Goal: Information Seeking & Learning: Understand process/instructions

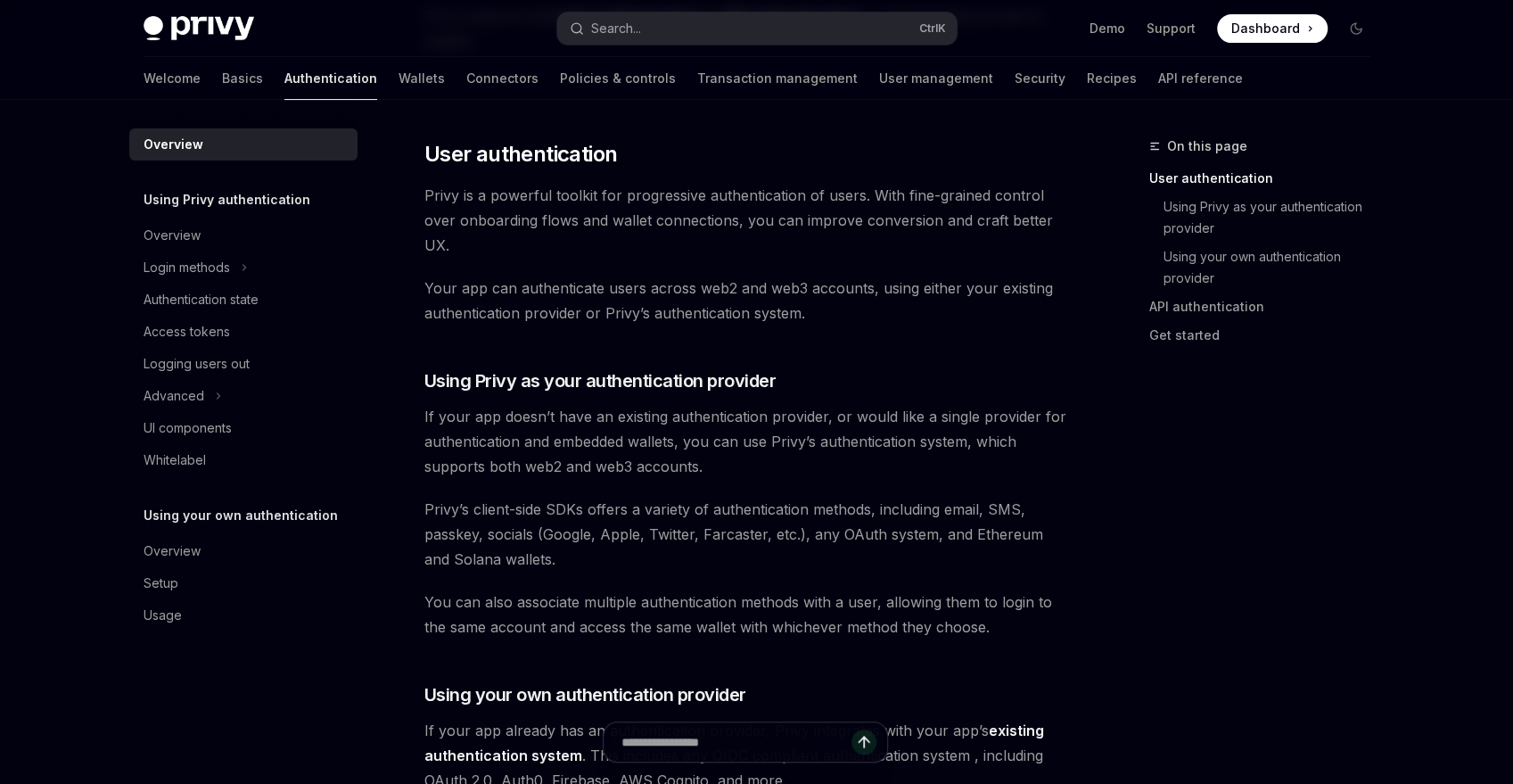
scroll to position [359, 0]
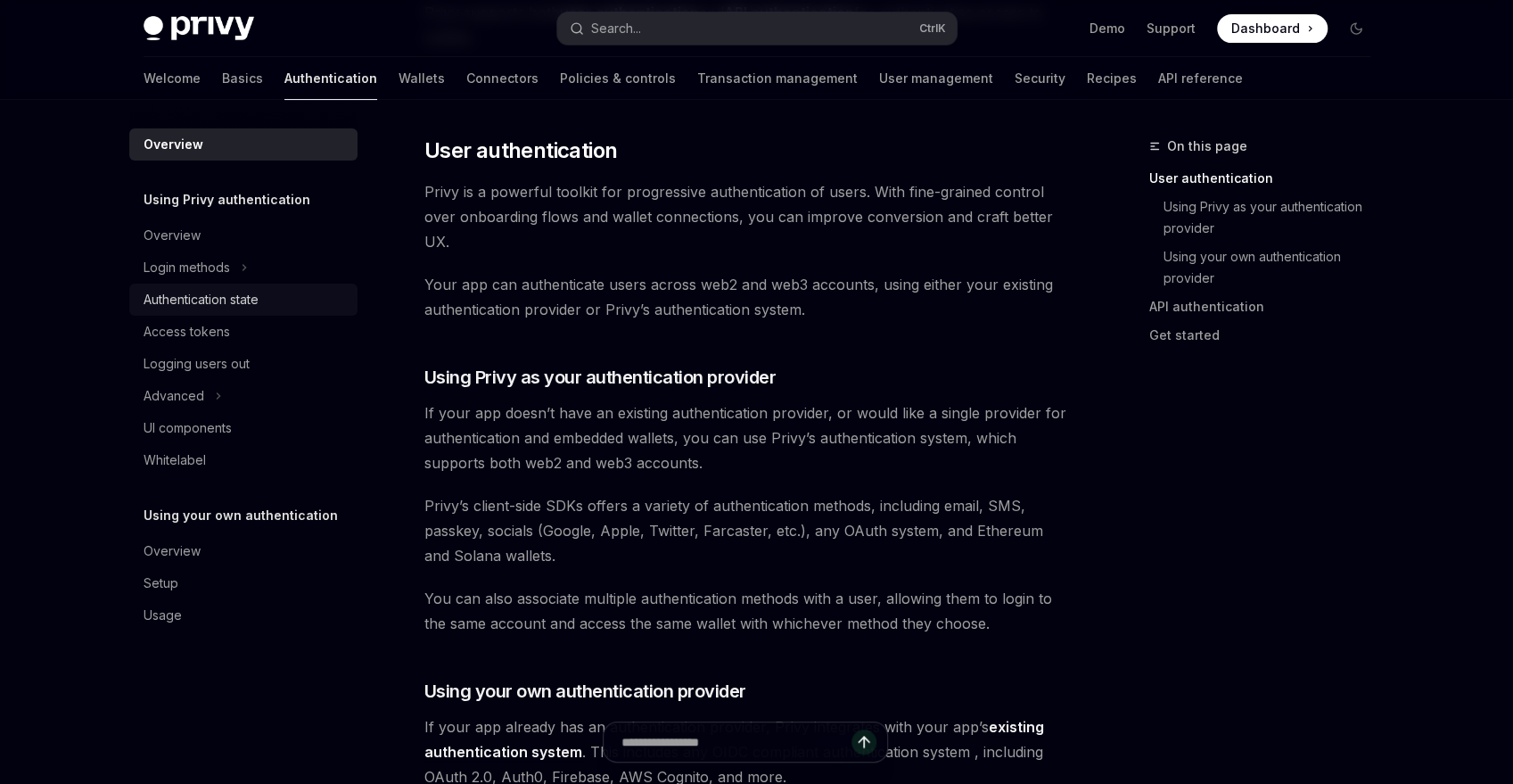
click at [258, 298] on div "Authentication state" at bounding box center [200, 299] width 115 height 22
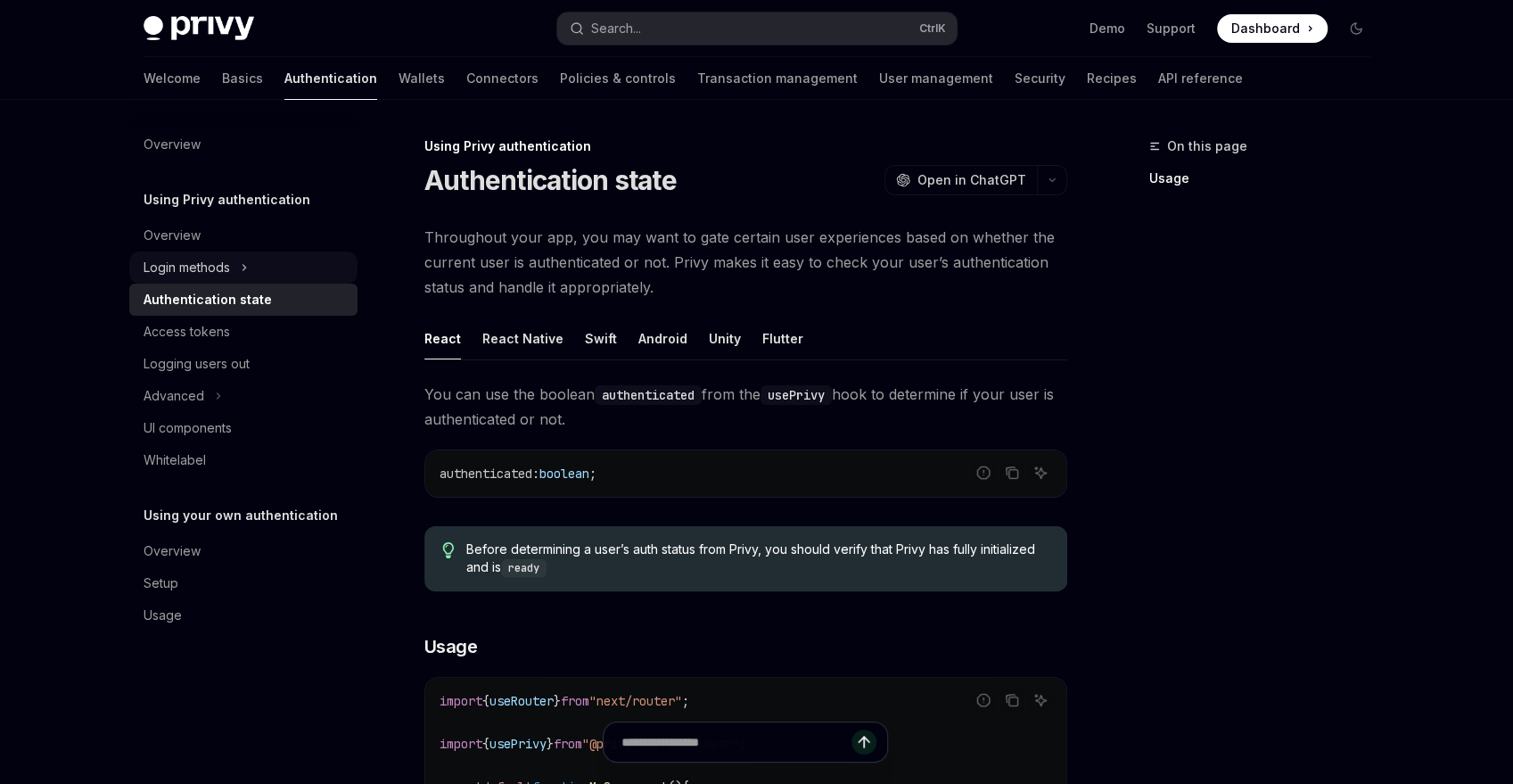
click at [245, 272] on icon "Toggle Login methods section" at bounding box center [245, 267] width 7 height 22
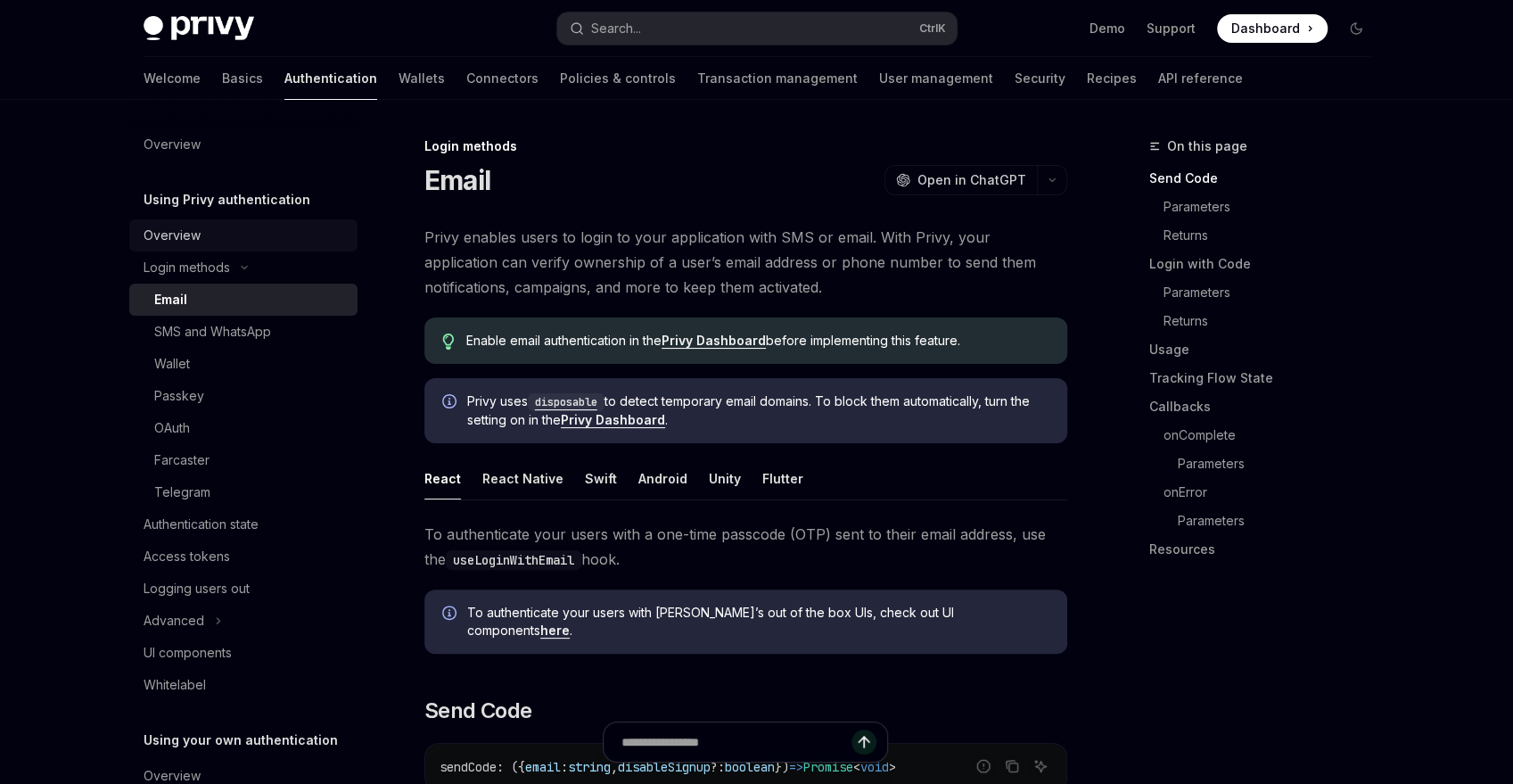
click at [202, 233] on div "Overview" at bounding box center [245, 235] width 203 height 22
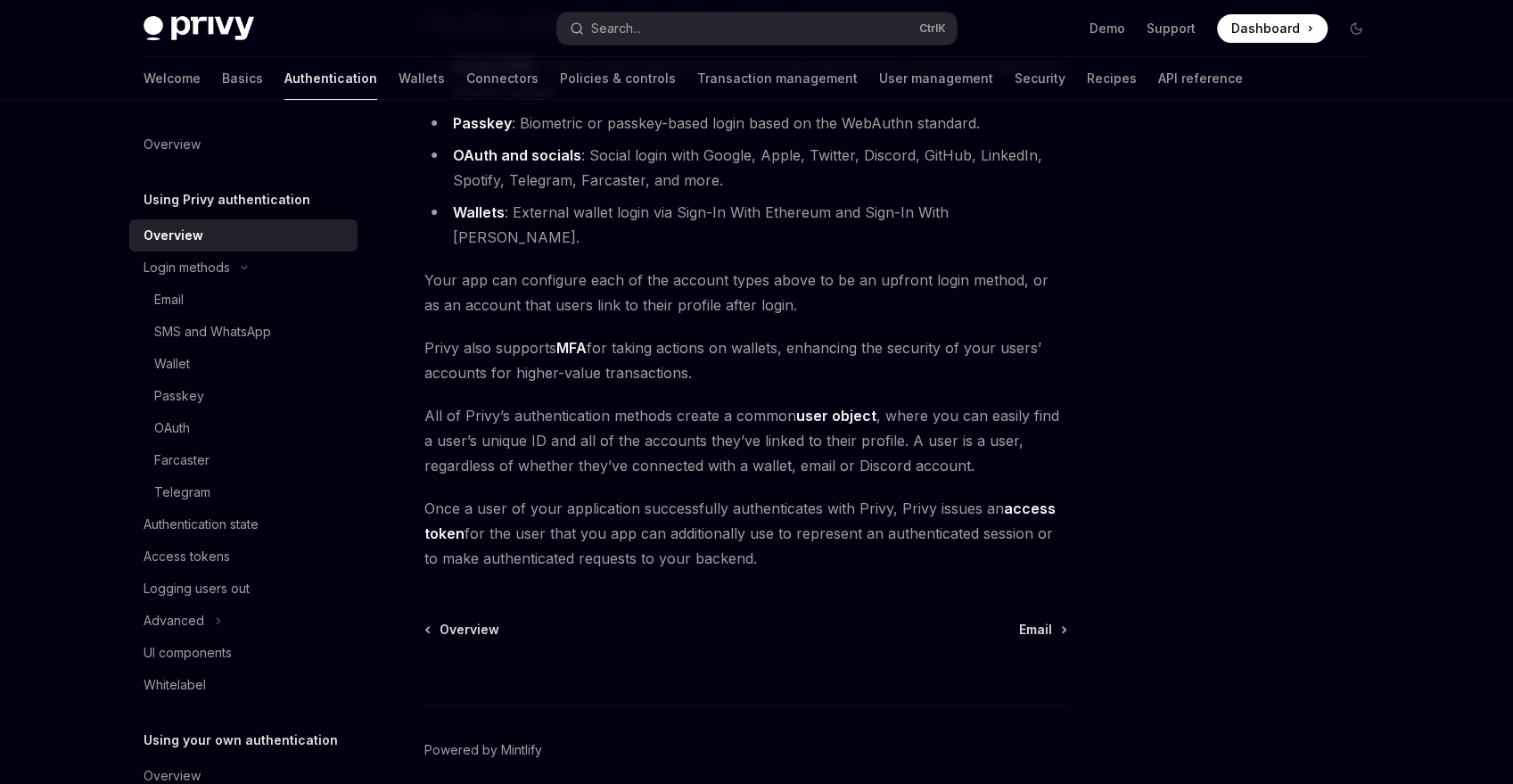
scroll to position [294, 0]
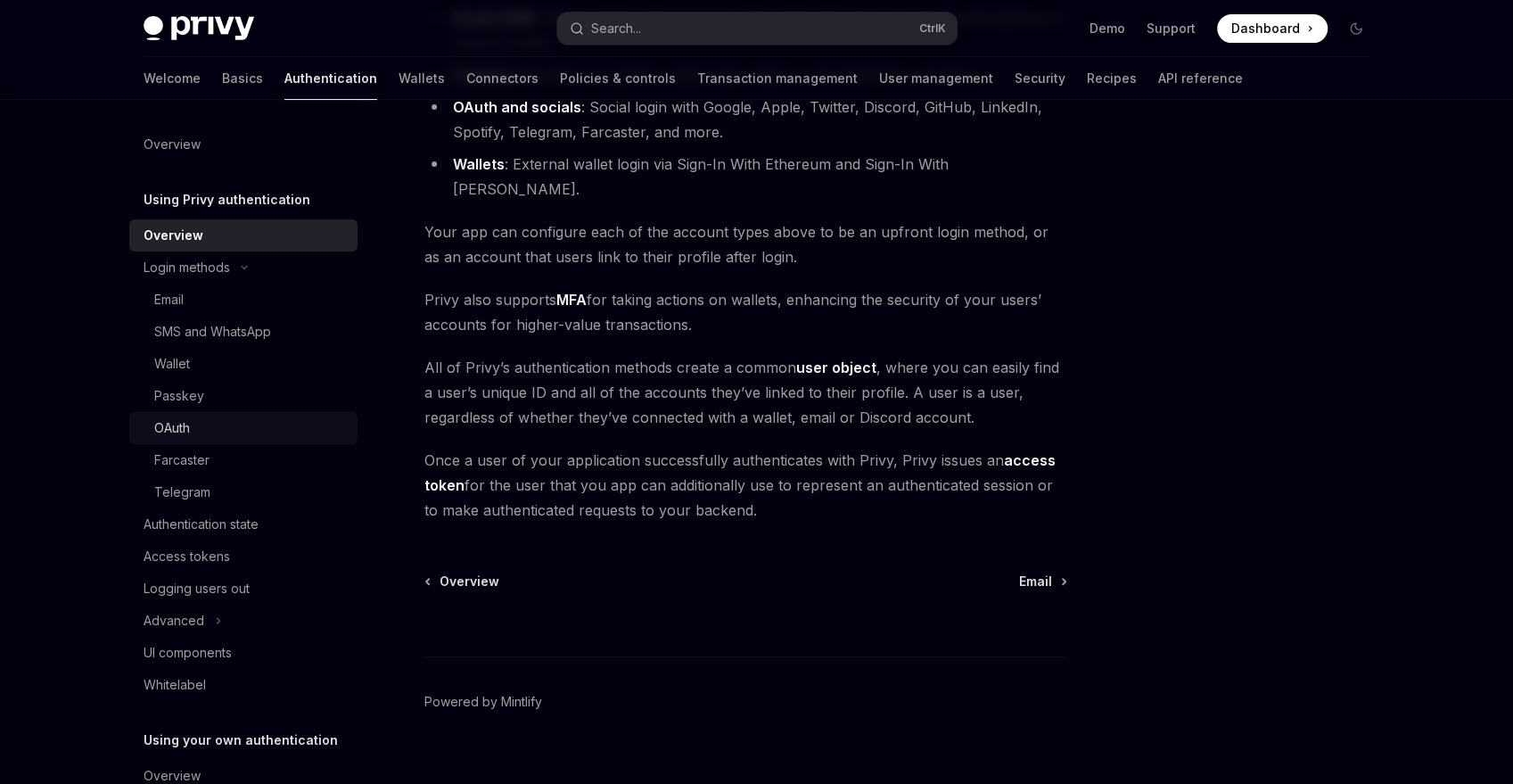
click at [232, 424] on div "OAuth" at bounding box center [251, 428] width 193 height 22
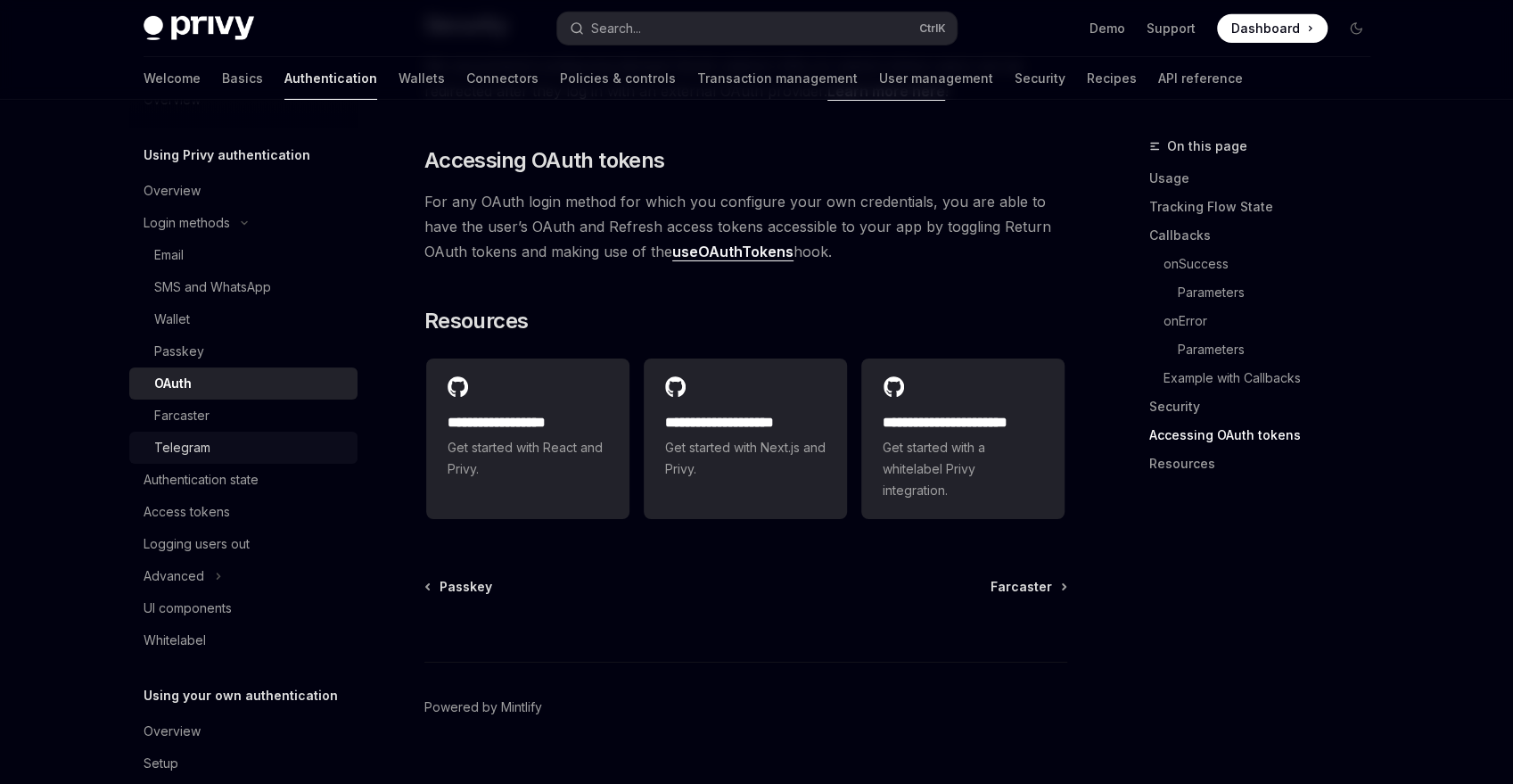
scroll to position [107, 0]
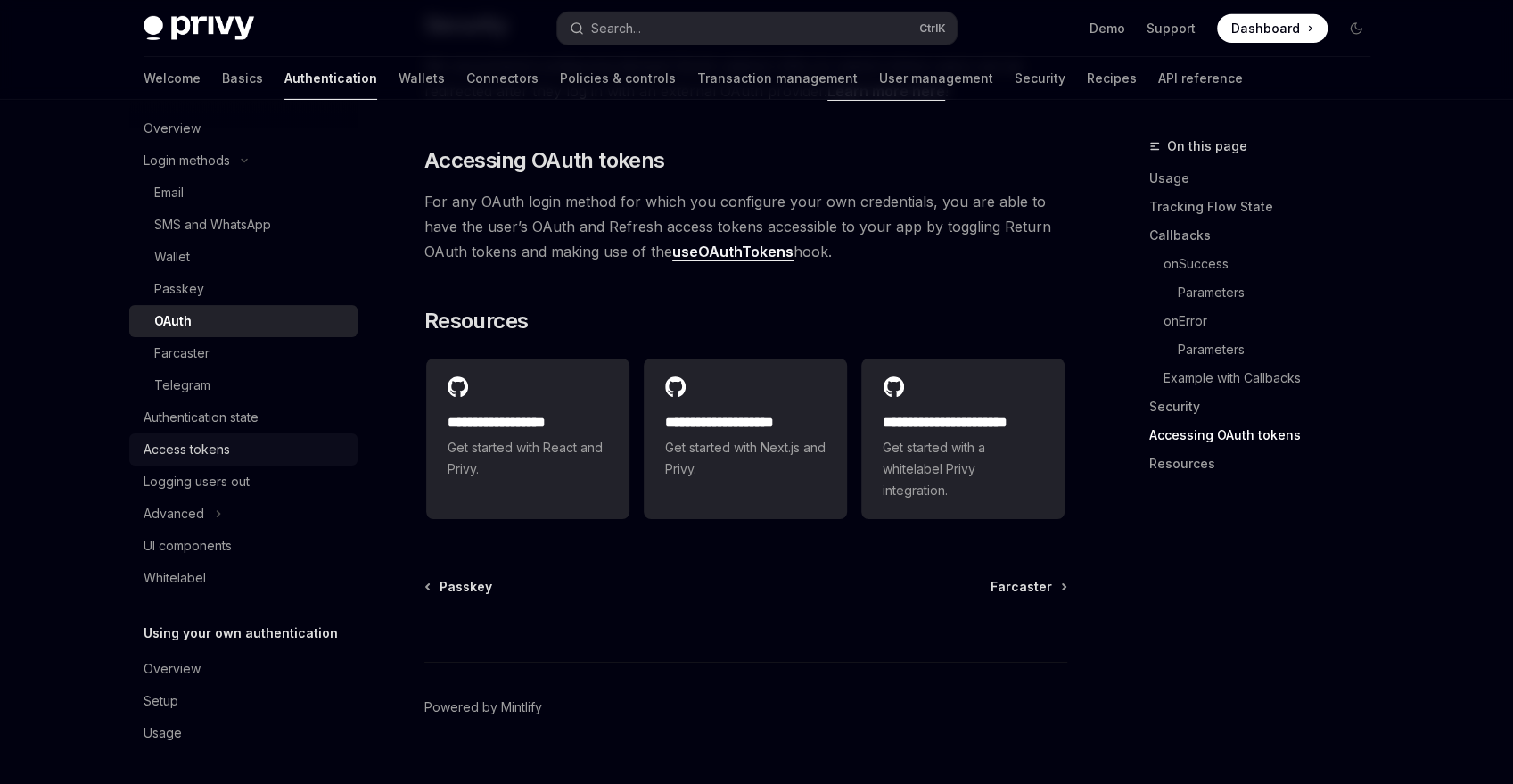
click at [262, 446] on div "Access tokens" at bounding box center [245, 449] width 203 height 22
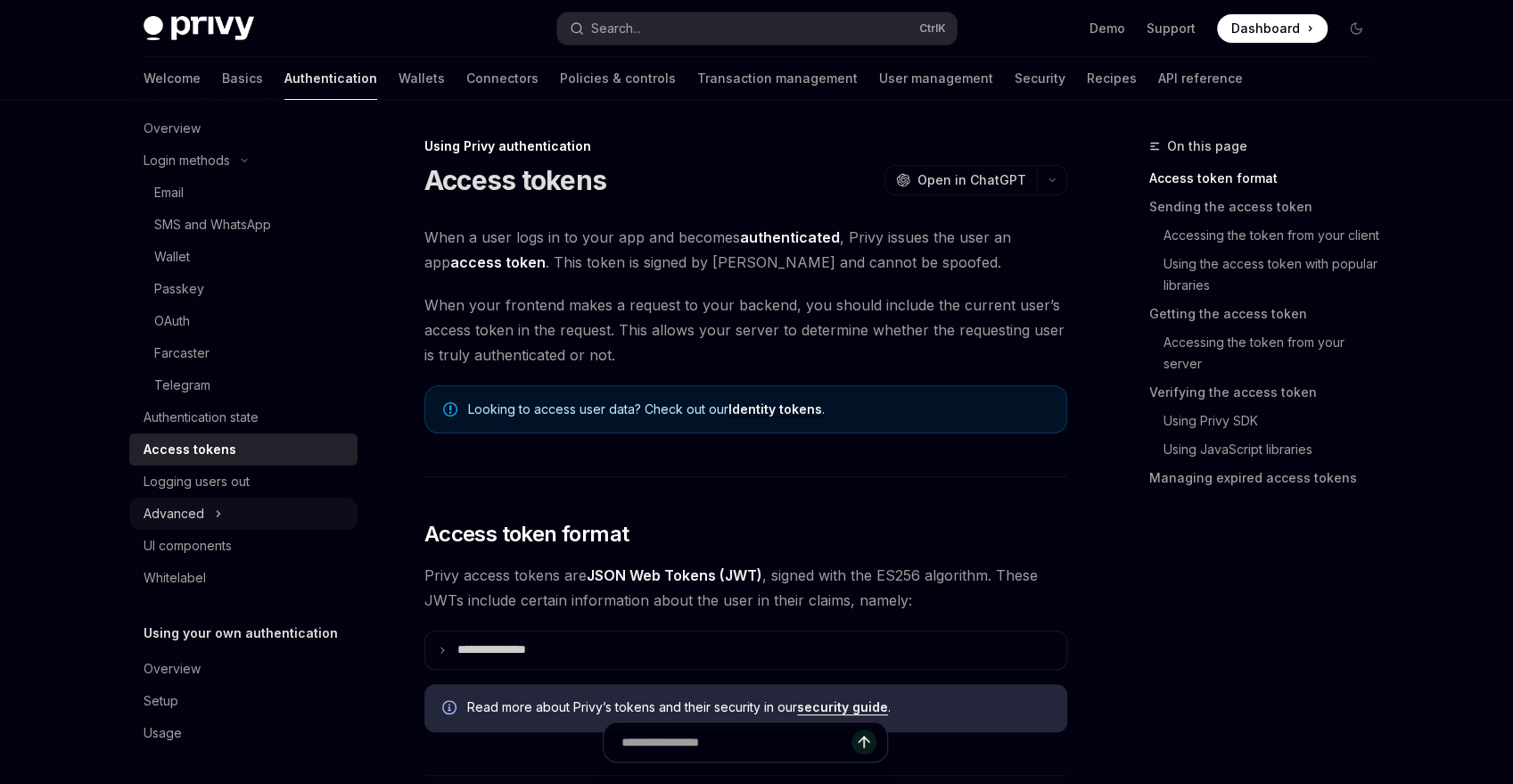
click at [279, 515] on button "Advanced" at bounding box center [244, 513] width 229 height 32
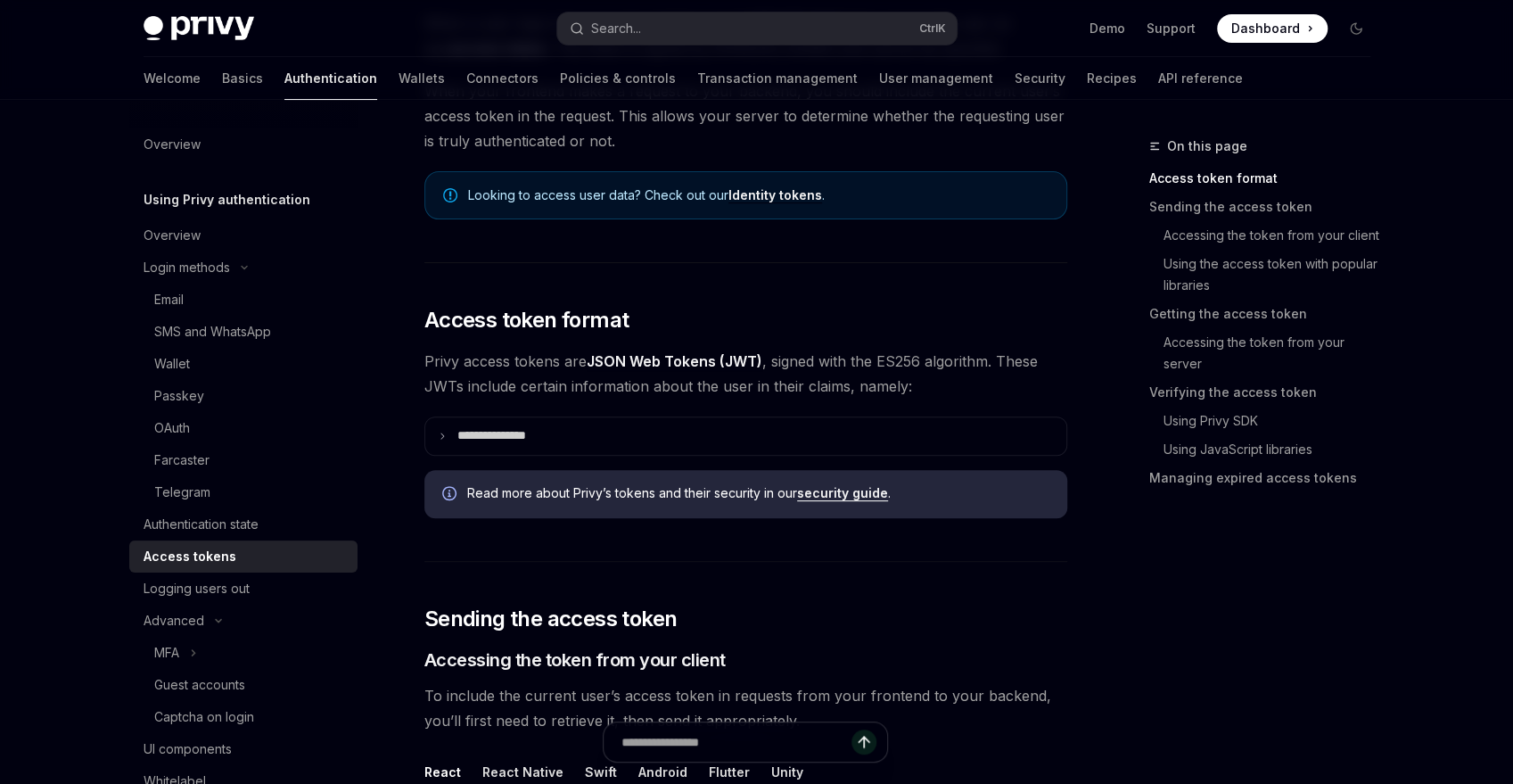
type textarea "*"
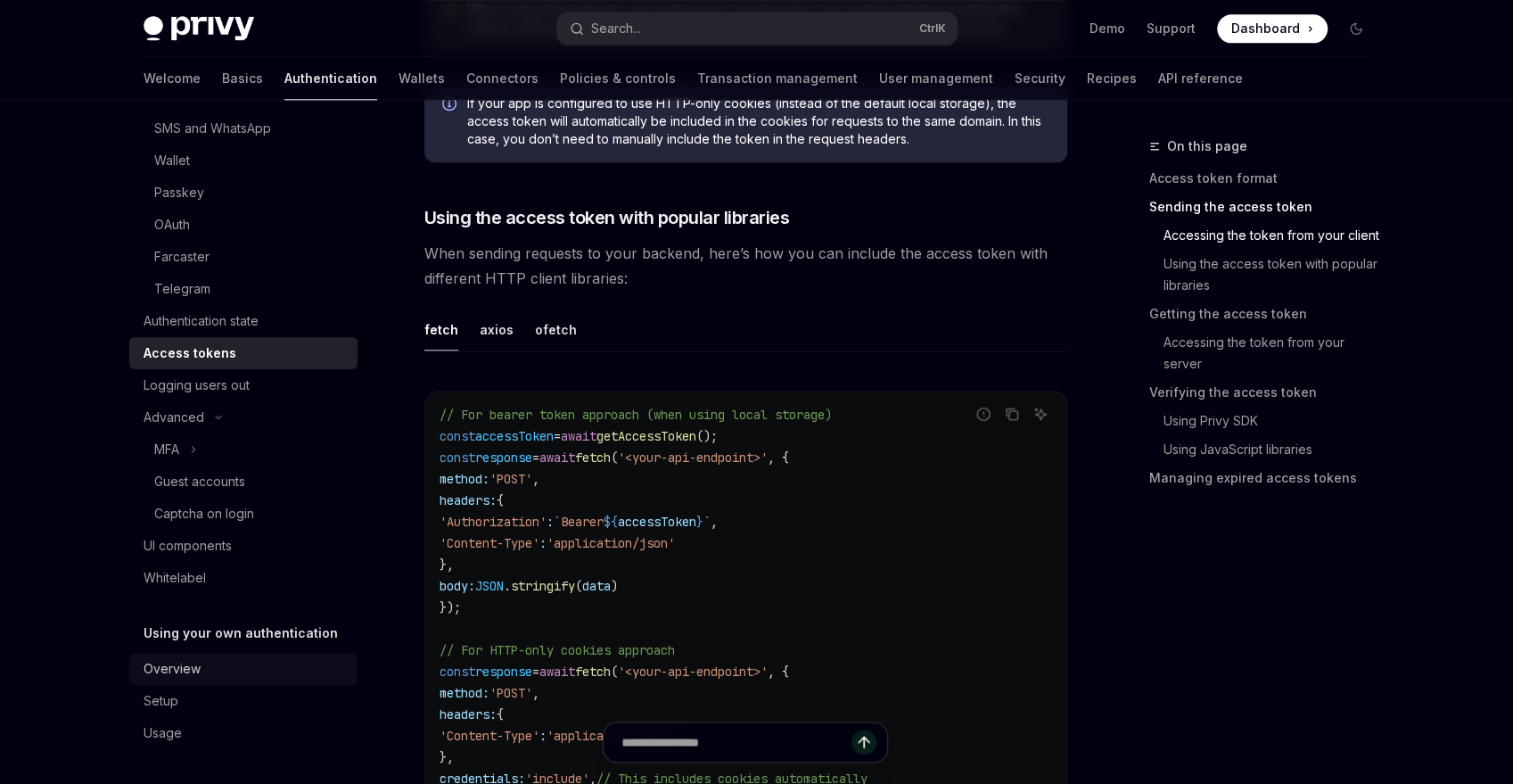
scroll to position [1498, 0]
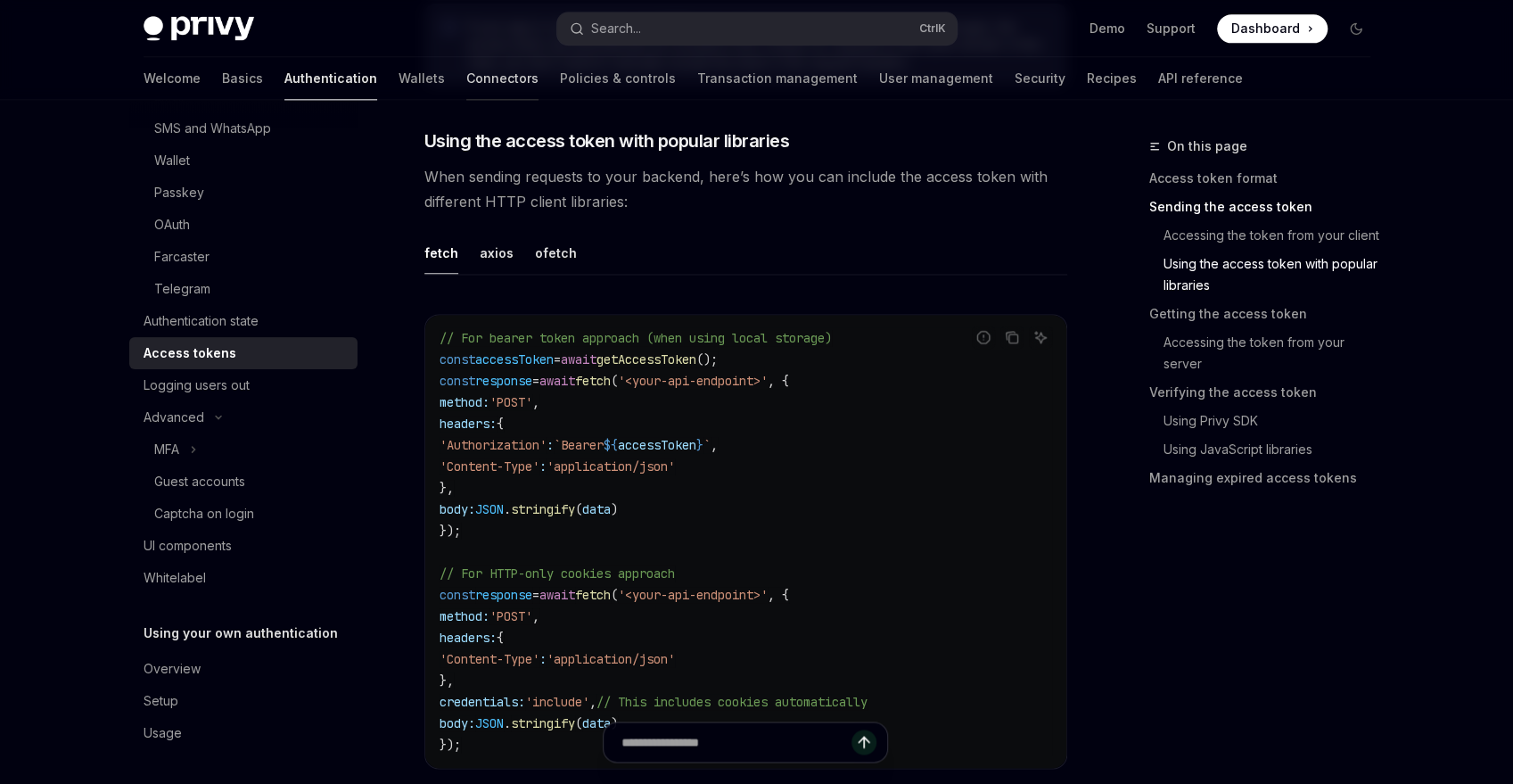
click at [467, 83] on link "Connectors" at bounding box center [502, 79] width 72 height 43
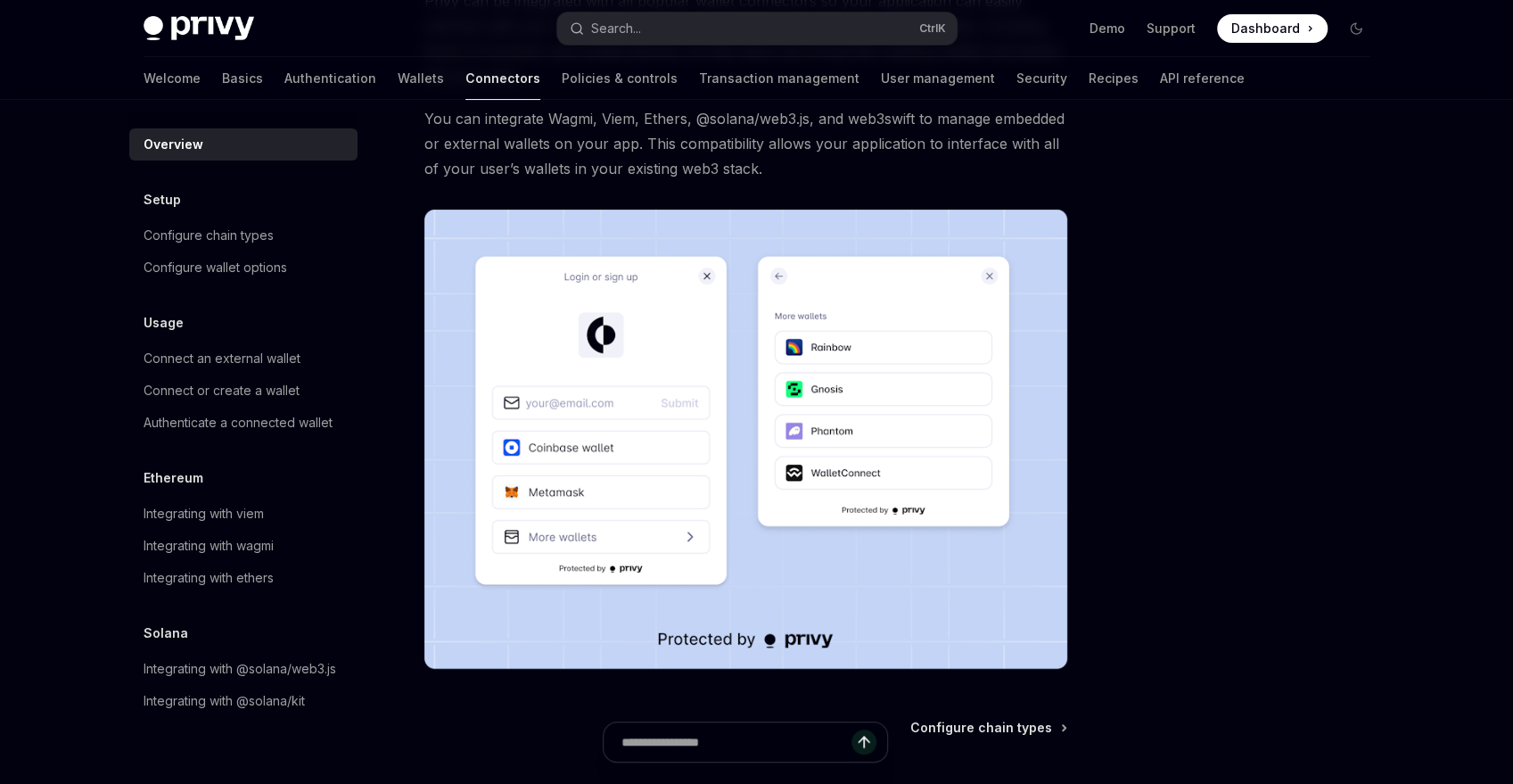
scroll to position [214, 0]
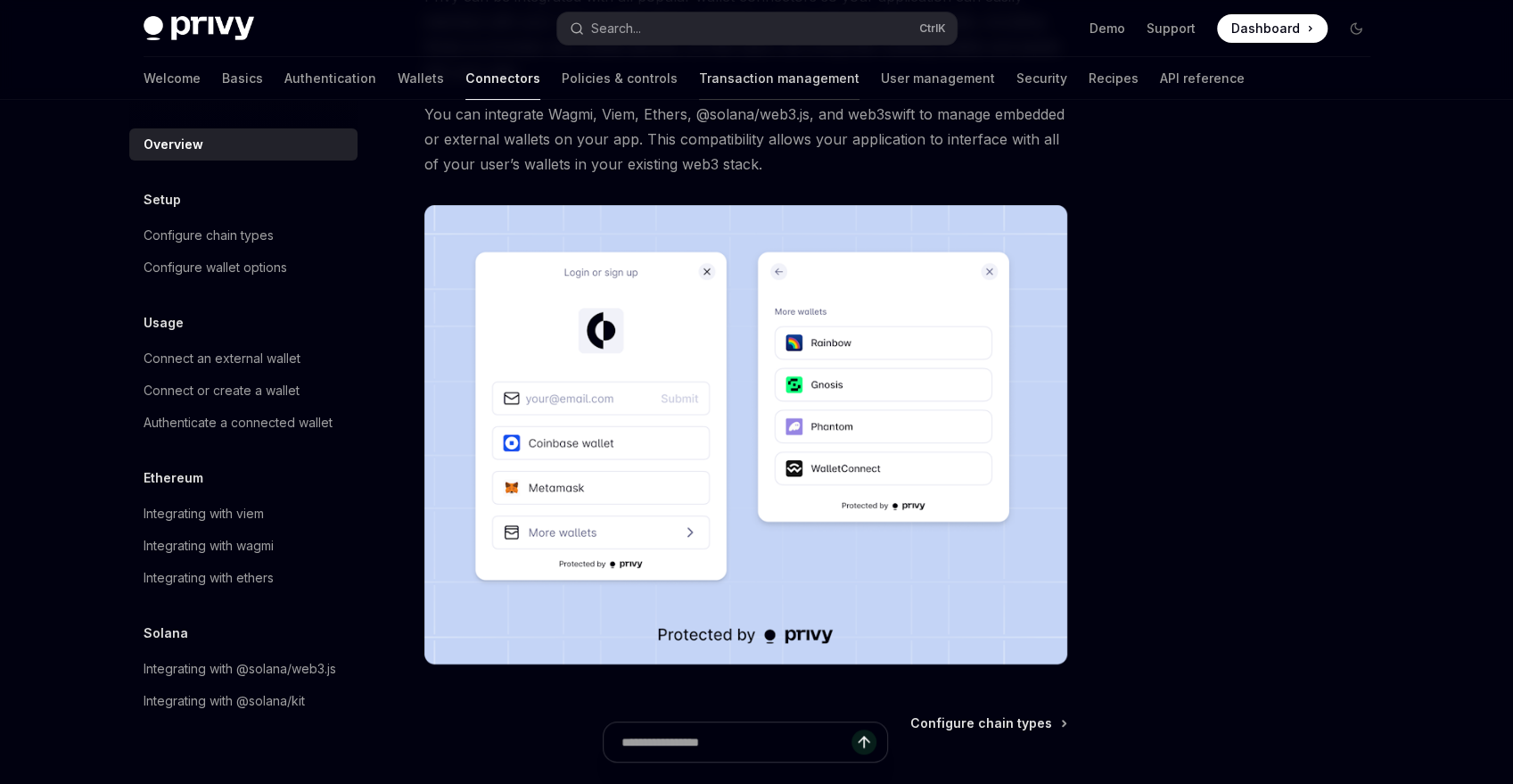
click at [699, 79] on link "Transaction management" at bounding box center [779, 79] width 160 height 43
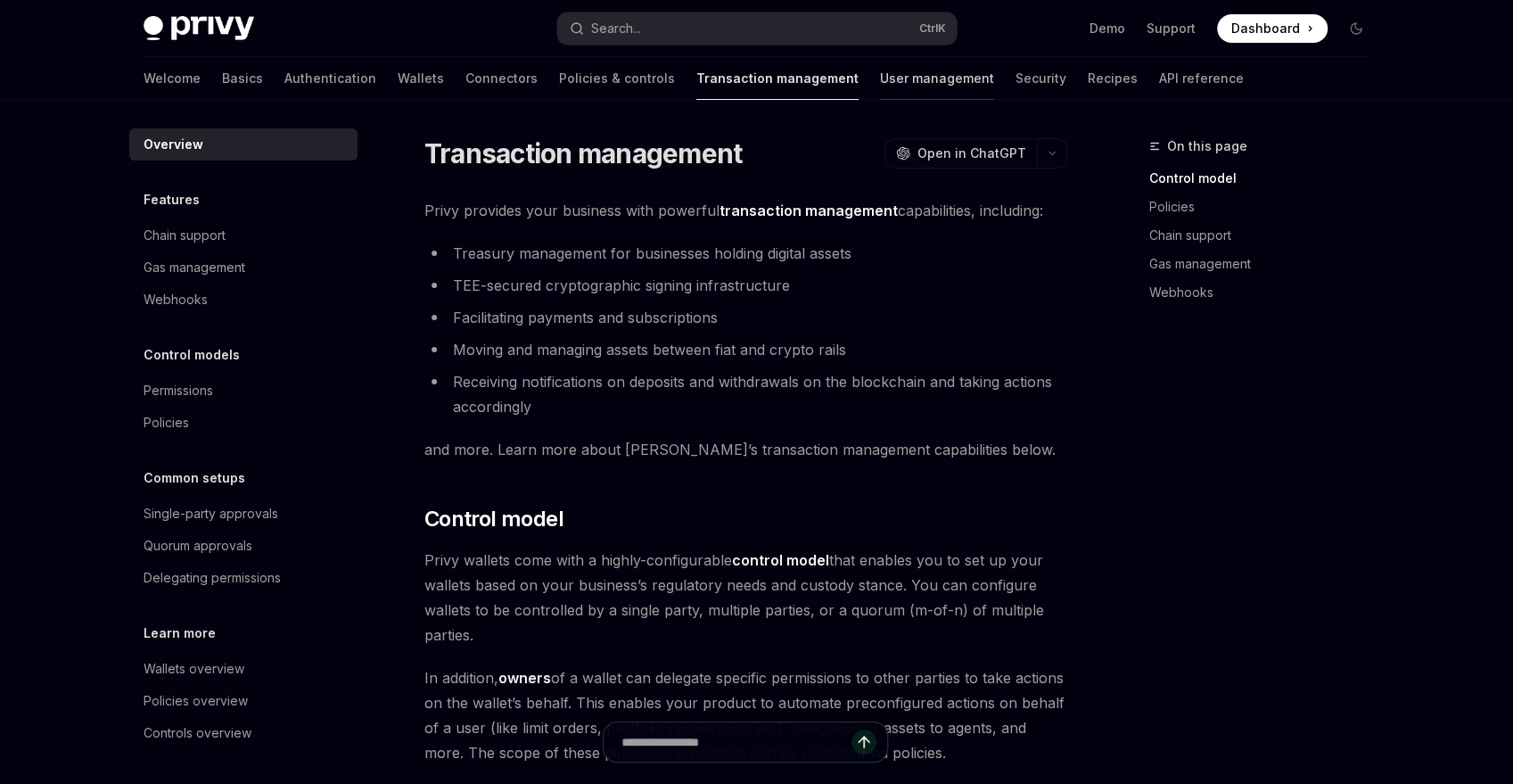
click at [881, 81] on link "User management" at bounding box center [938, 79] width 114 height 43
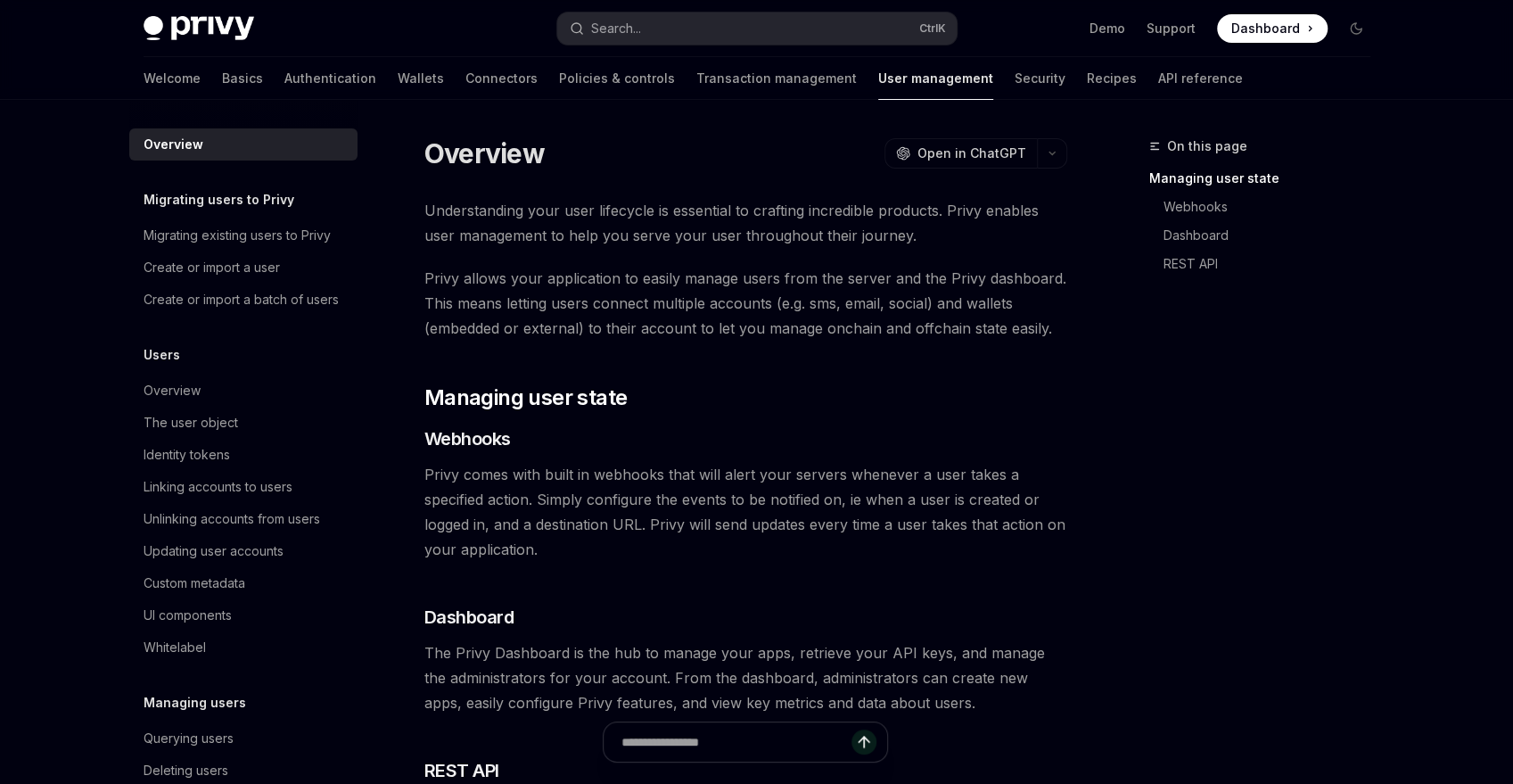
scroll to position [346, 0]
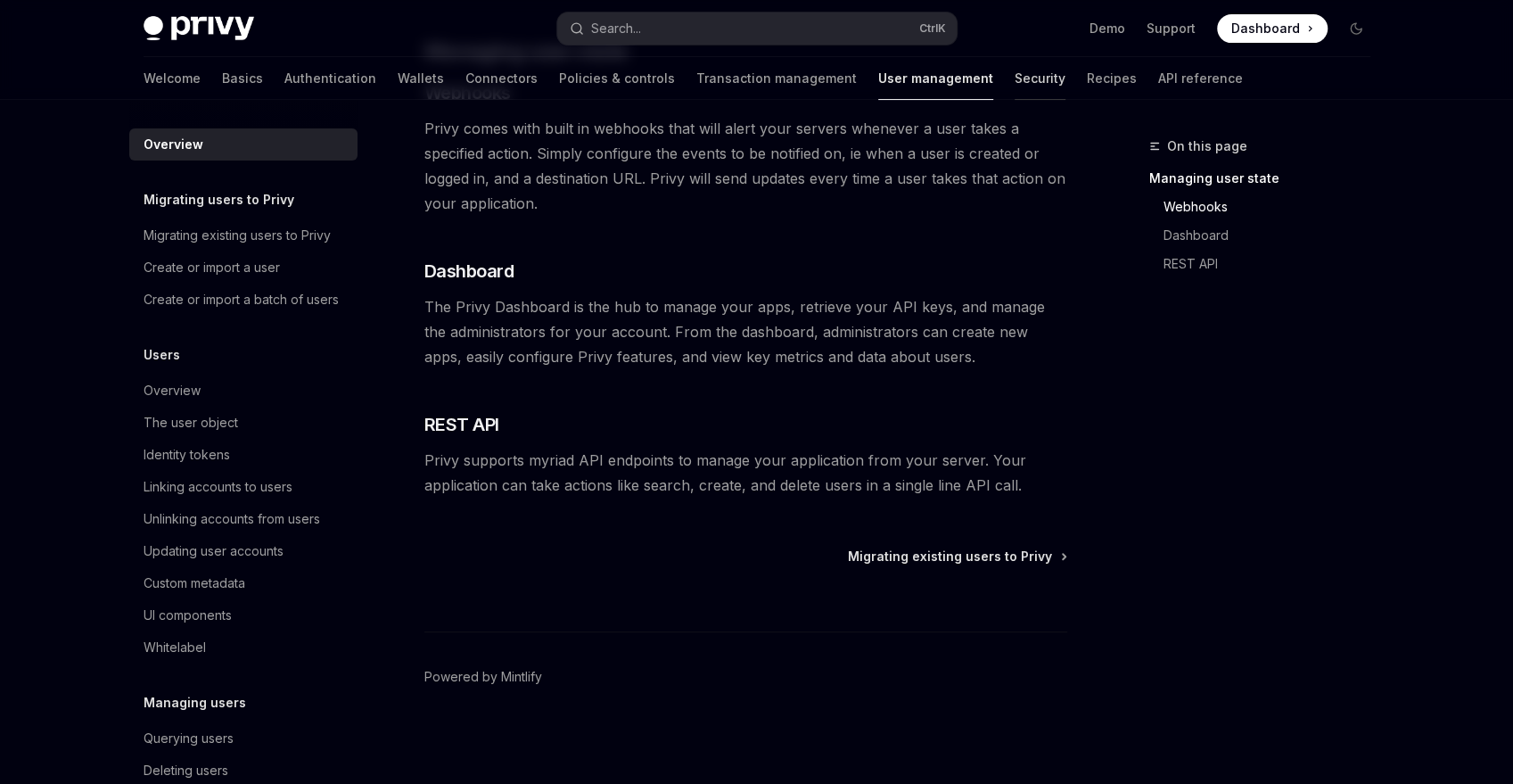
click at [1015, 82] on link "Security" at bounding box center [1040, 79] width 51 height 43
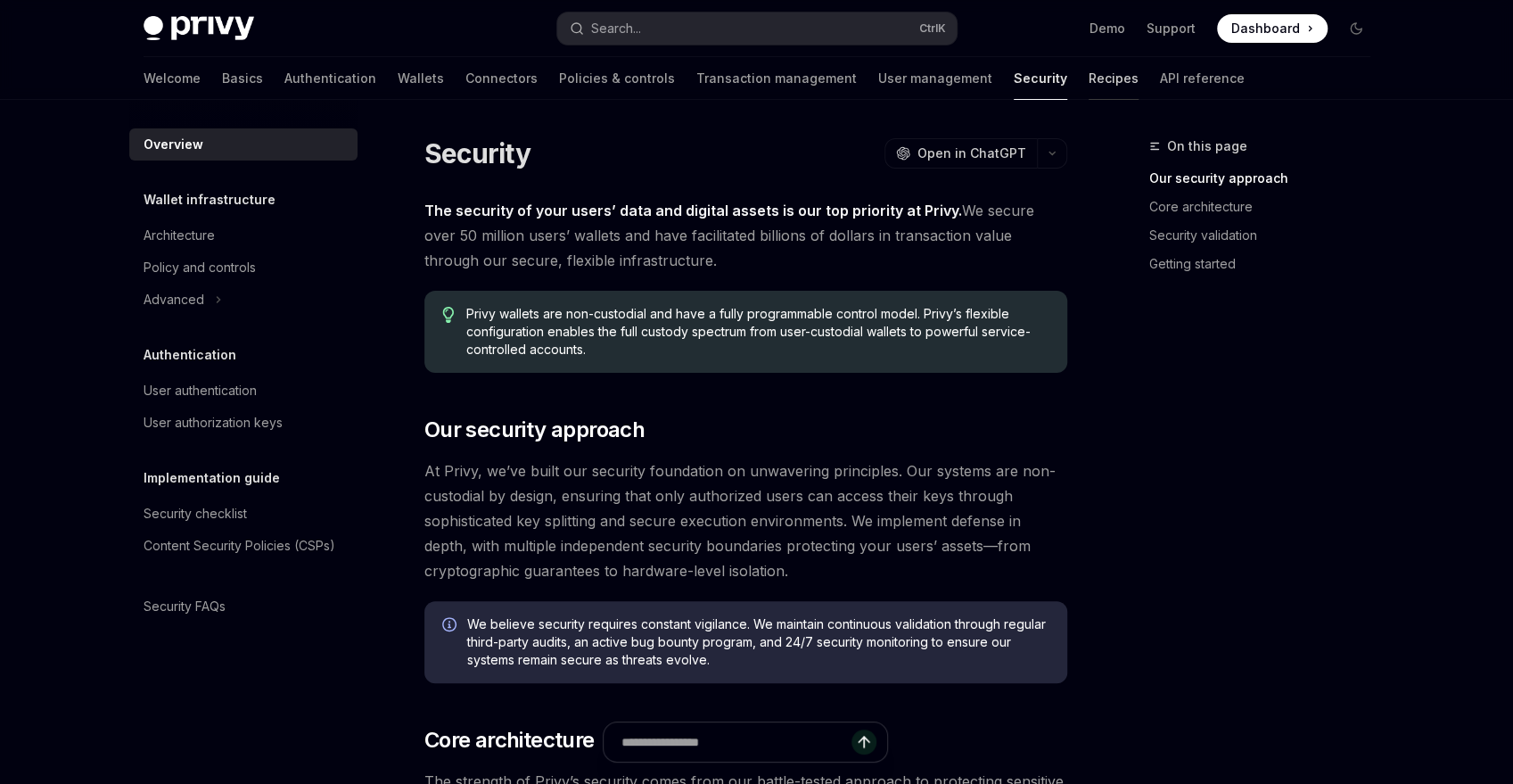
click at [1089, 69] on link "Recipes" at bounding box center [1113, 79] width 50 height 43
type textarea "*"
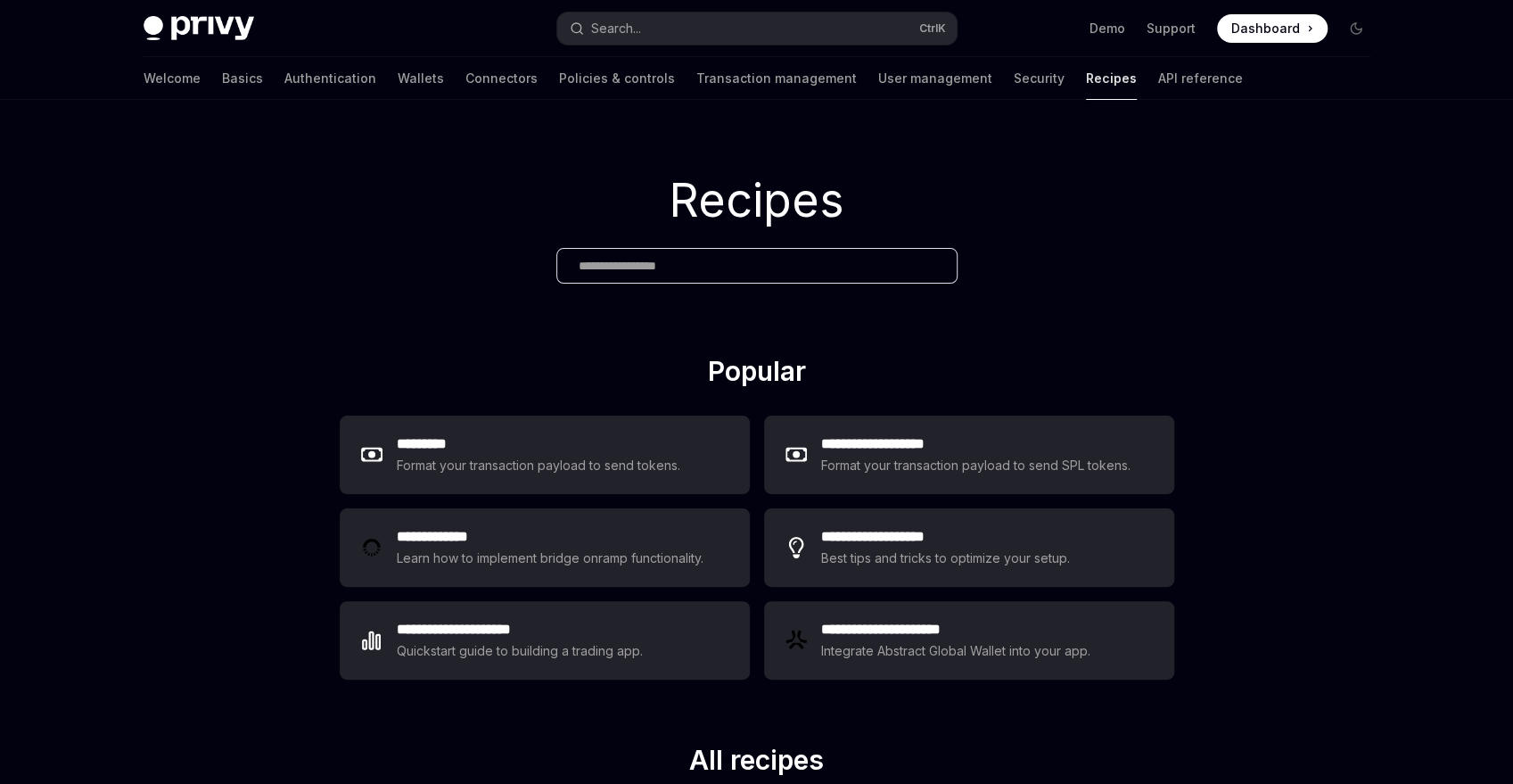
click at [559, 56] on div "Privy Docs home page Search... Ctrl K Demo Support Dashboard Dashboard Search..." at bounding box center [757, 28] width 1227 height 57
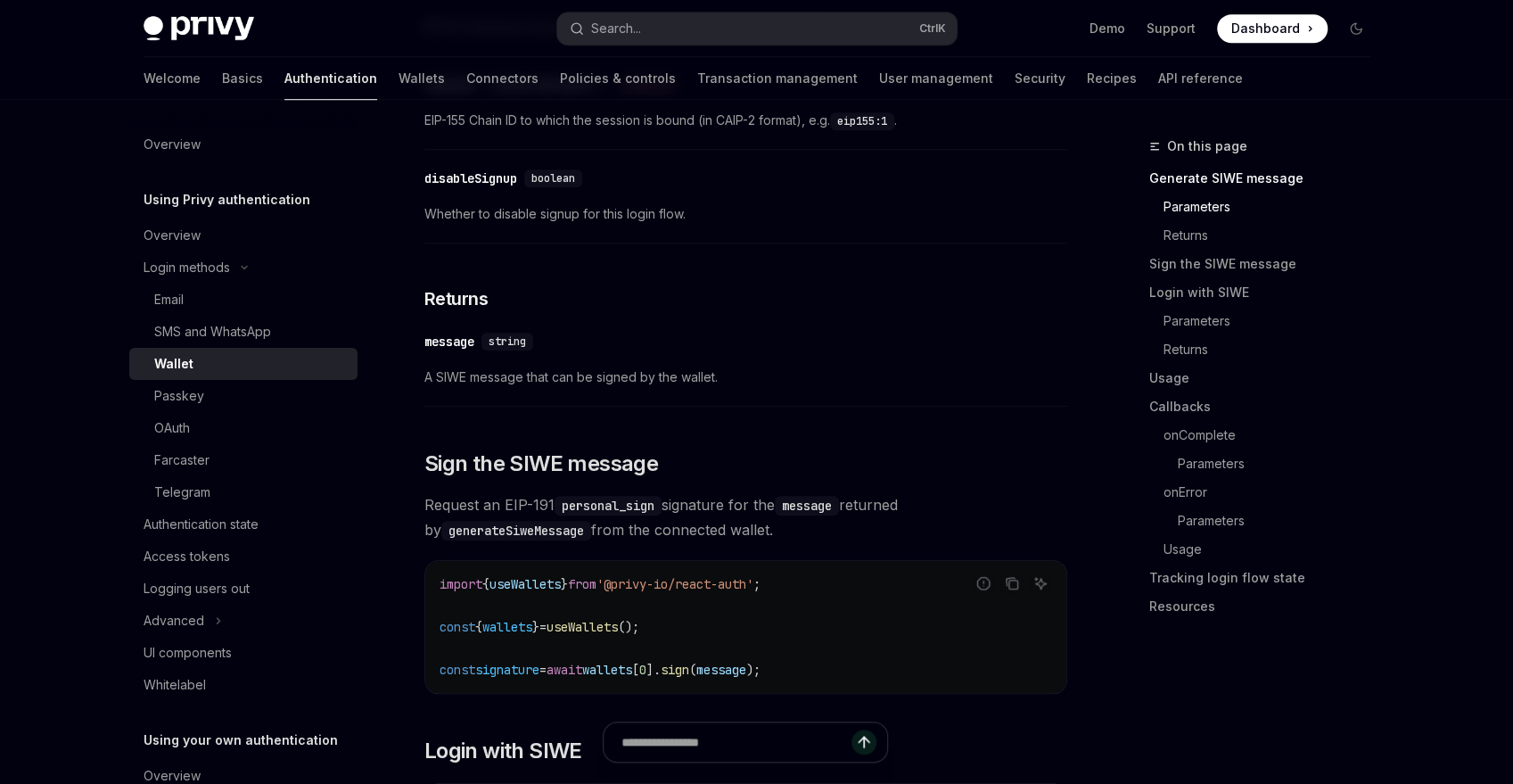
scroll to position [856, 0]
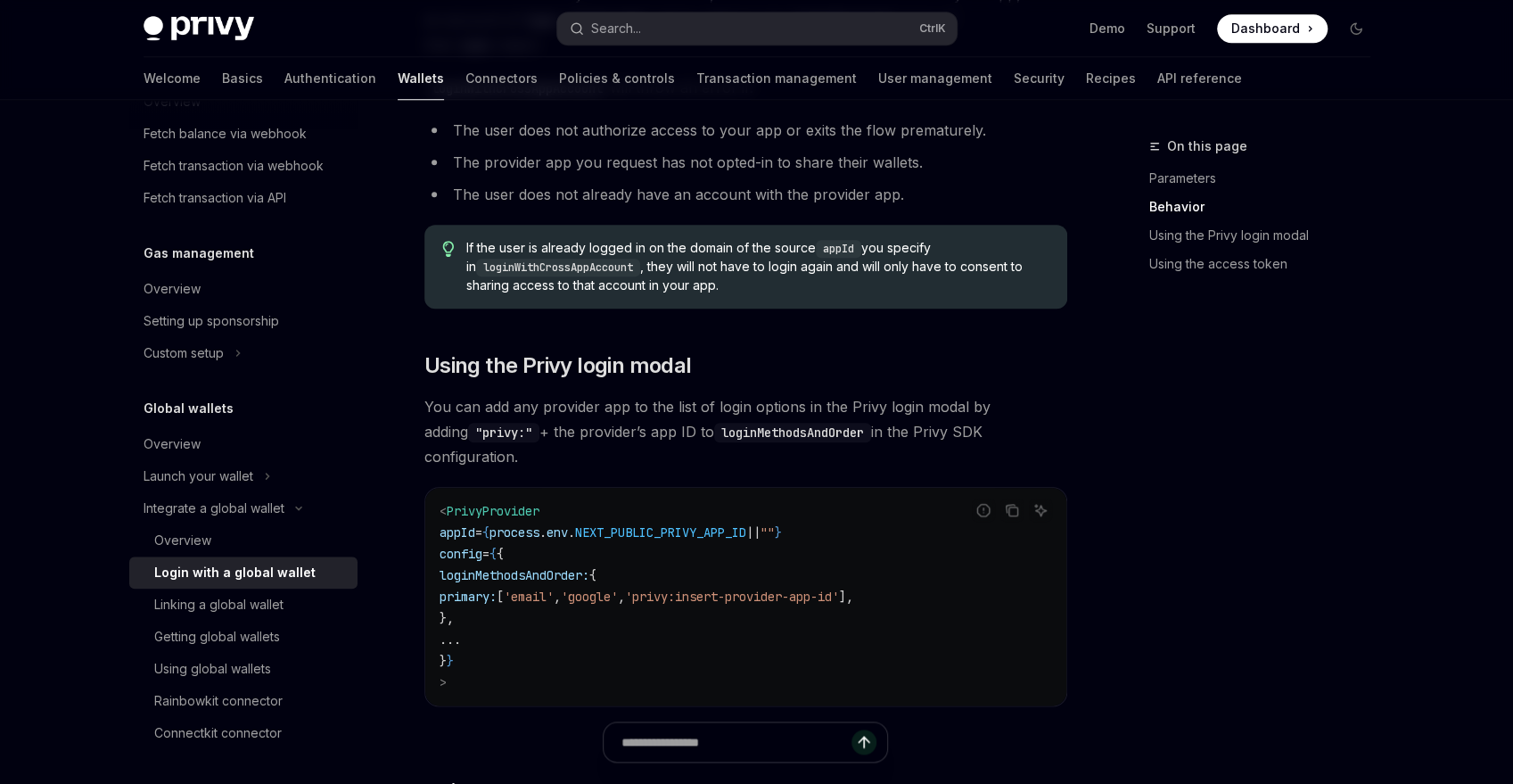
scroll to position [1070, 0]
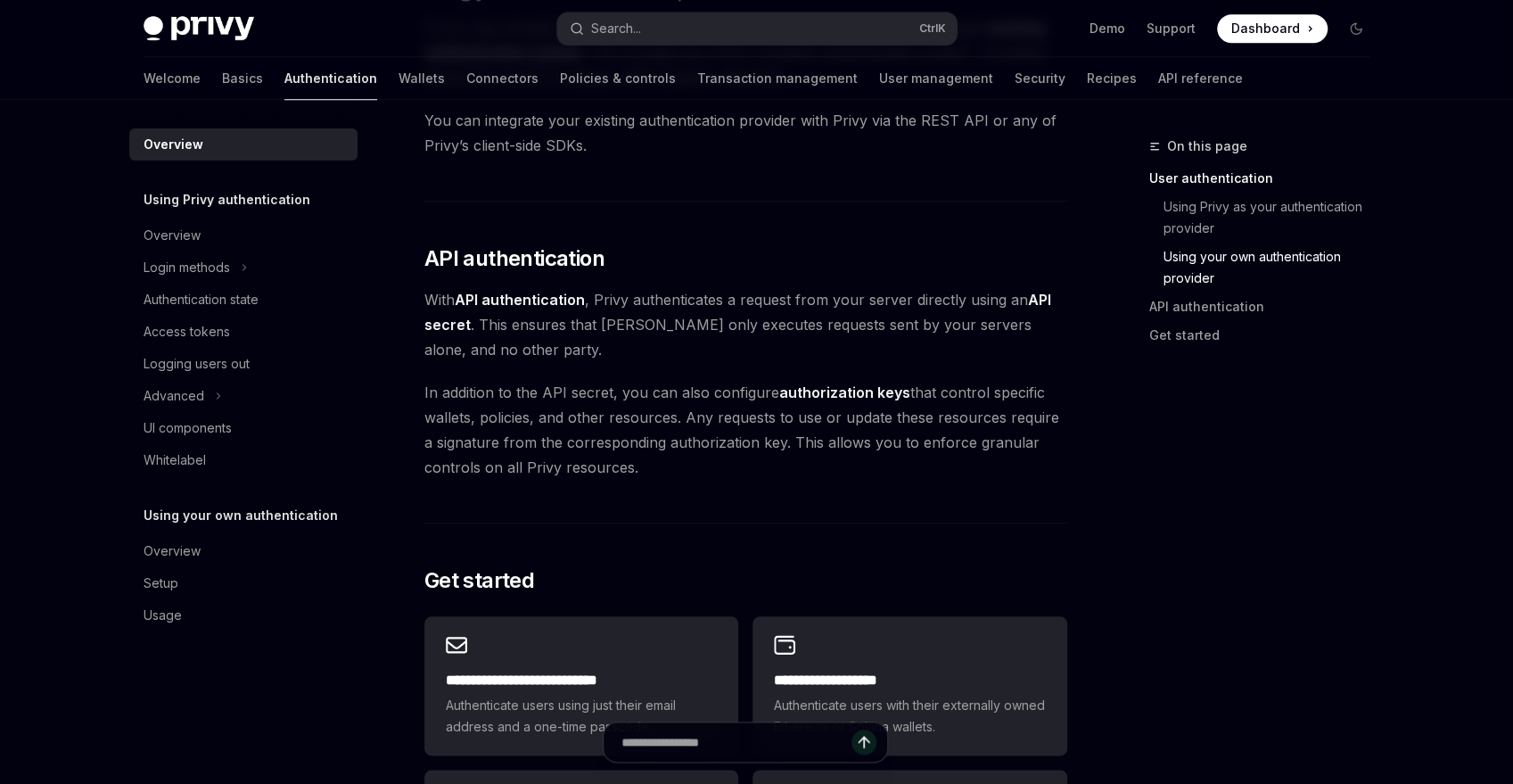
scroll to position [963, 0]
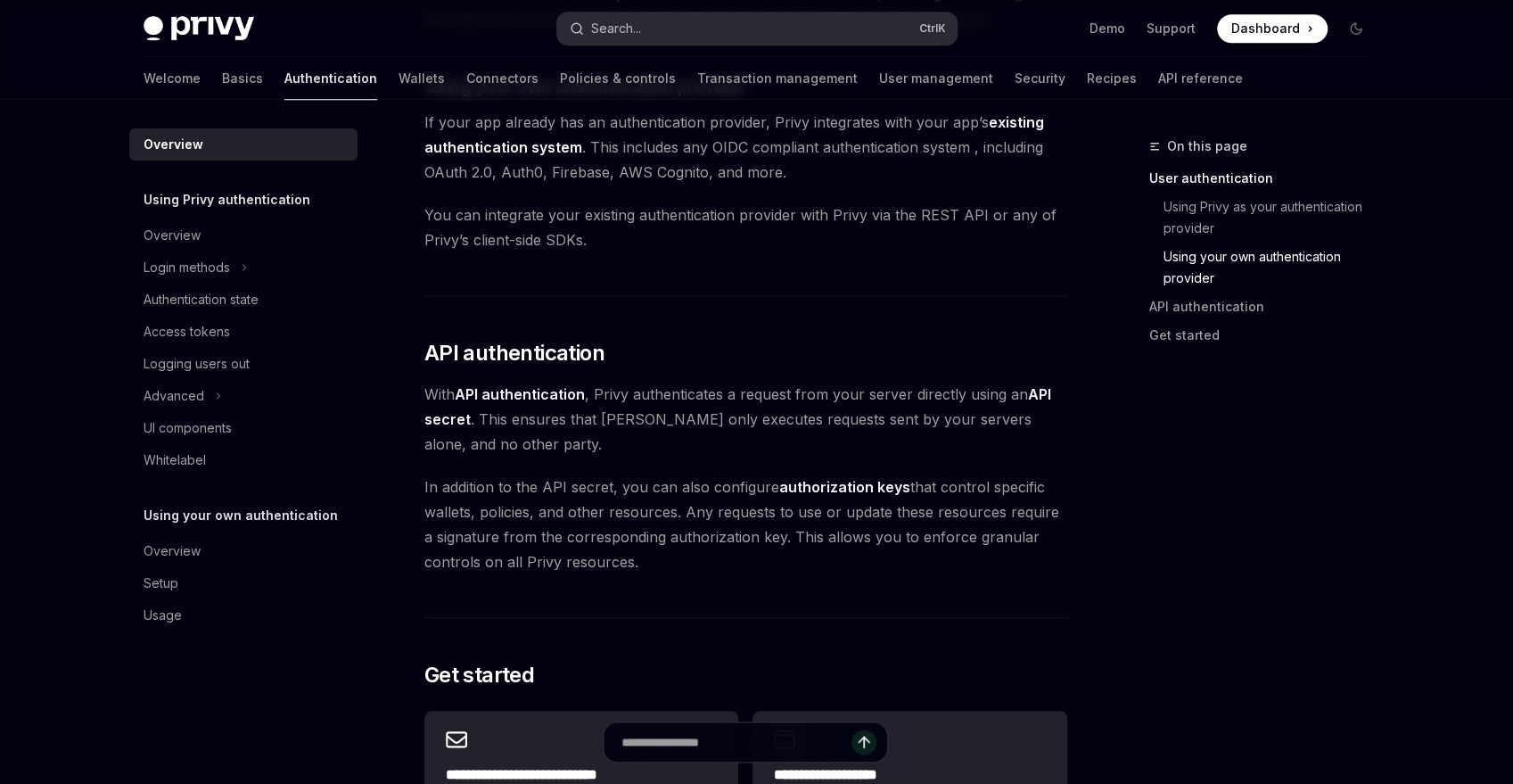
click at [807, 23] on button "Search... Ctrl K" at bounding box center [757, 28] width 399 height 32
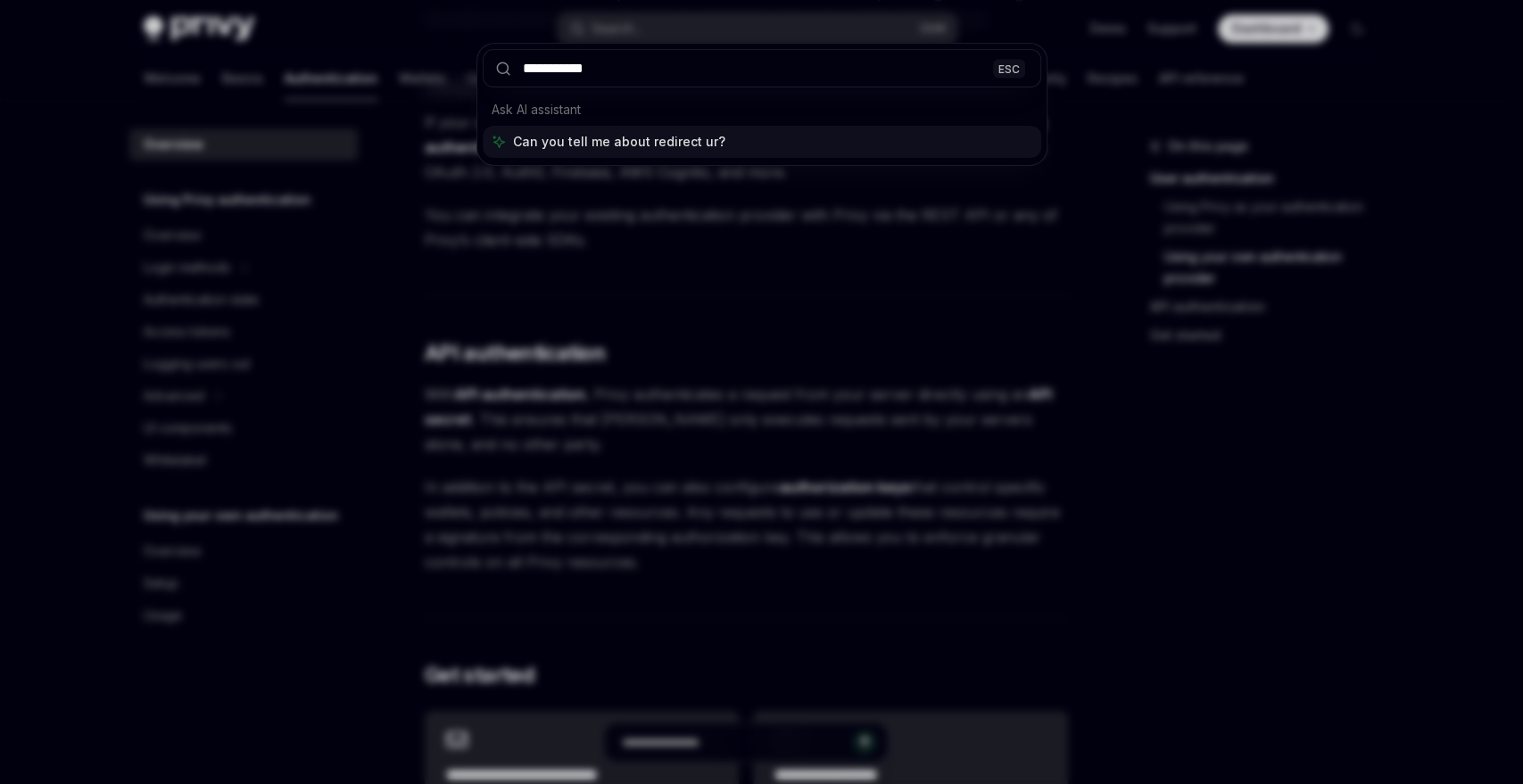
type input "**********"
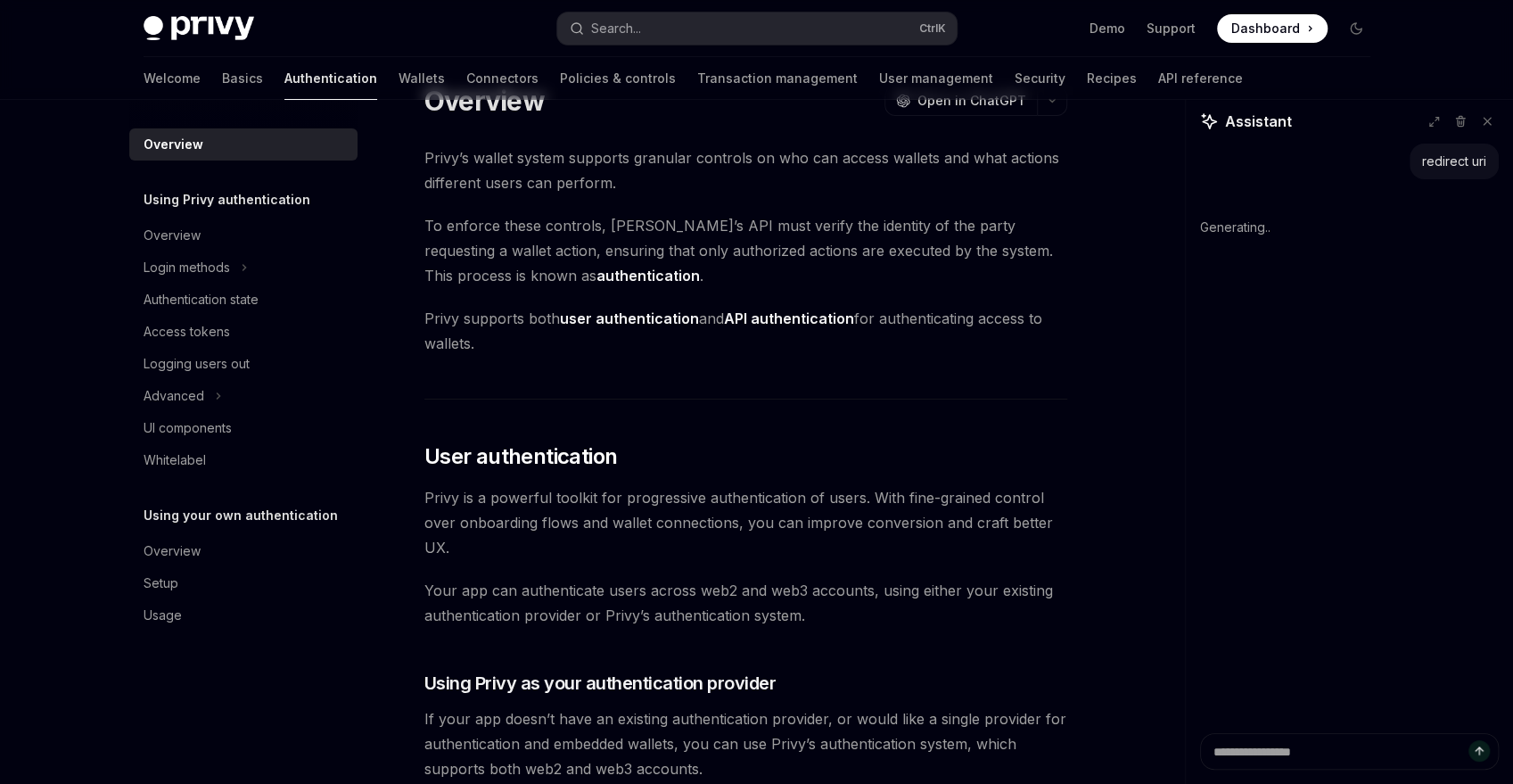
scroll to position [0, 0]
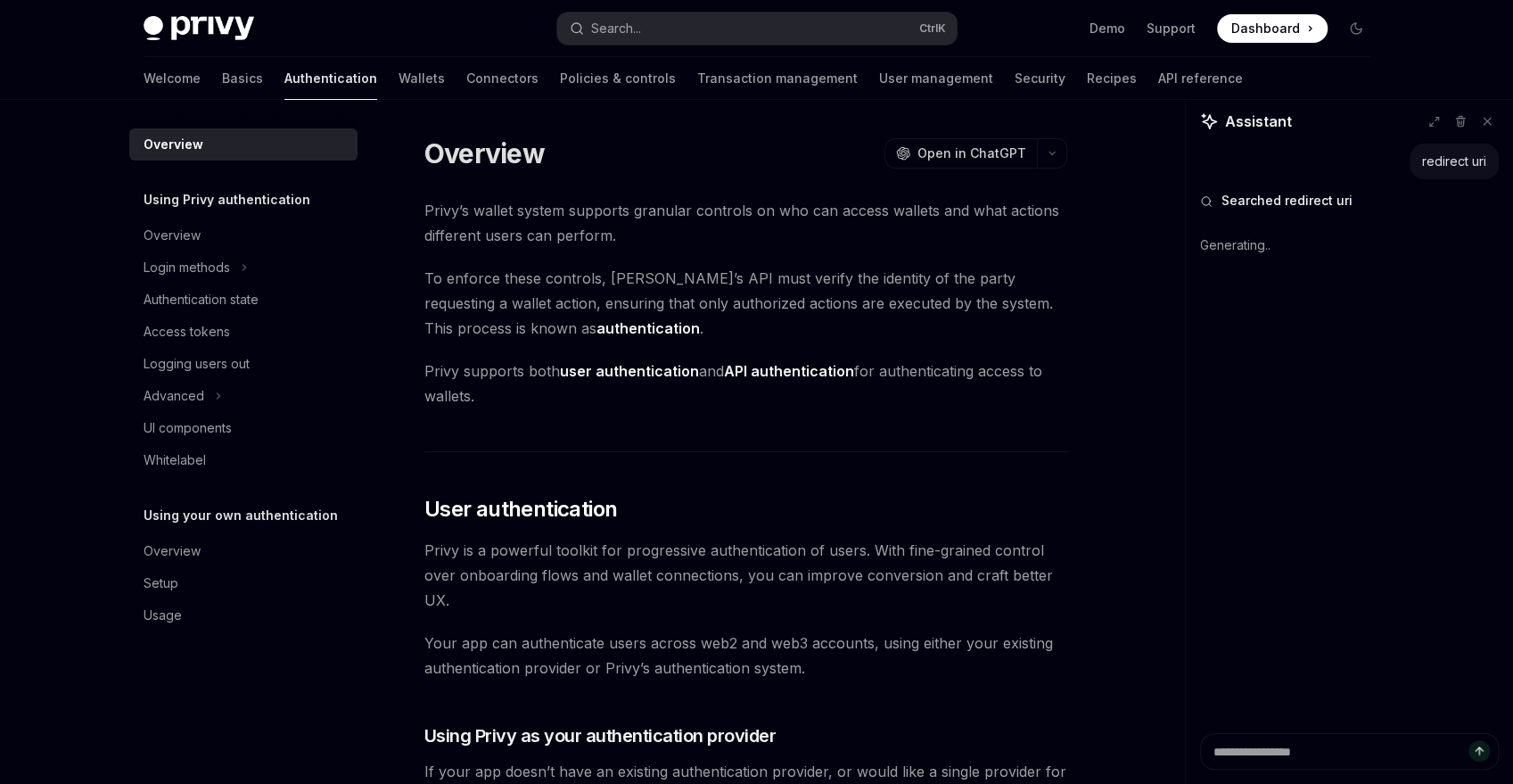
click at [774, 370] on strong "API authentication" at bounding box center [789, 370] width 130 height 18
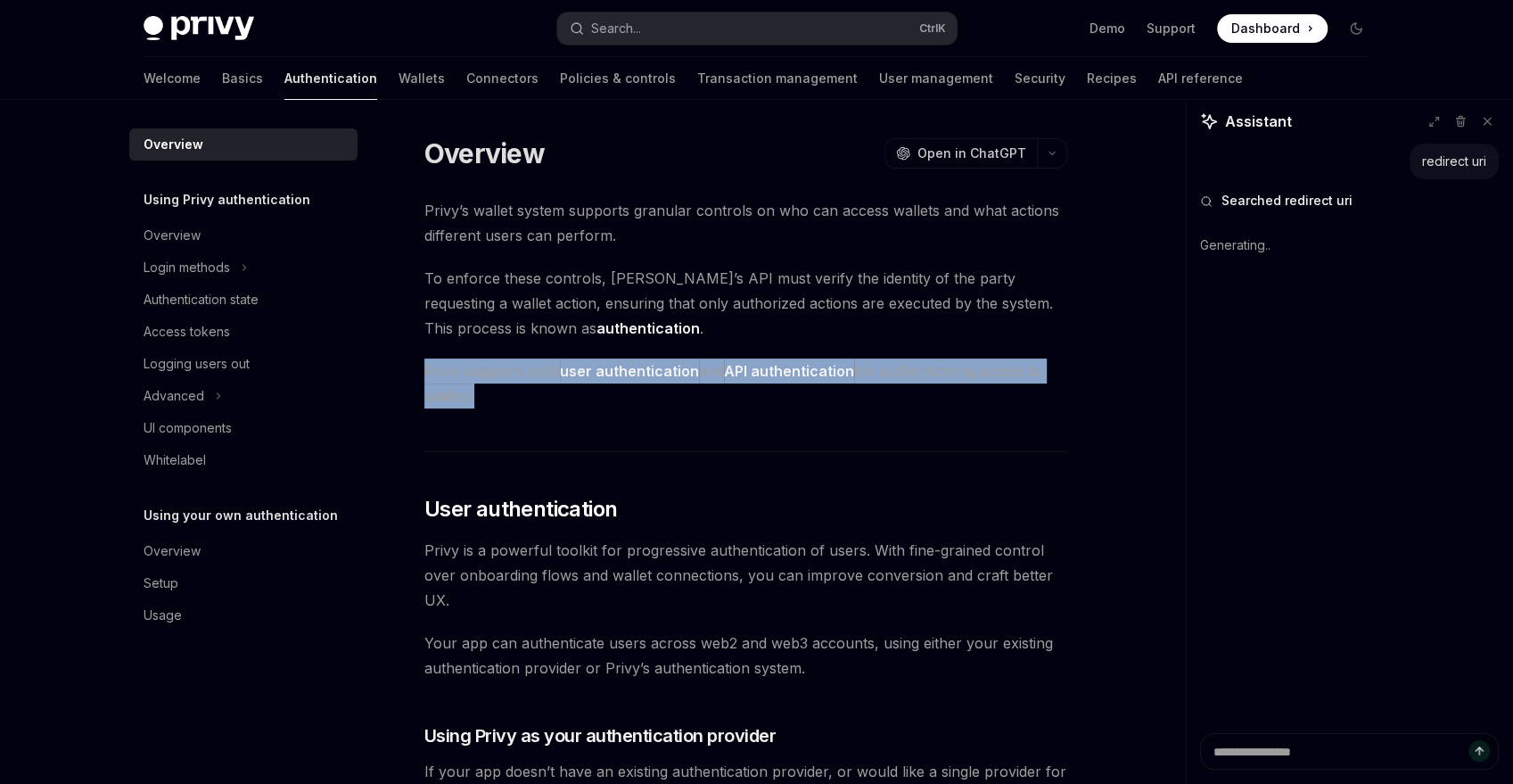
click at [774, 370] on strong "API authentication" at bounding box center [789, 370] width 130 height 18
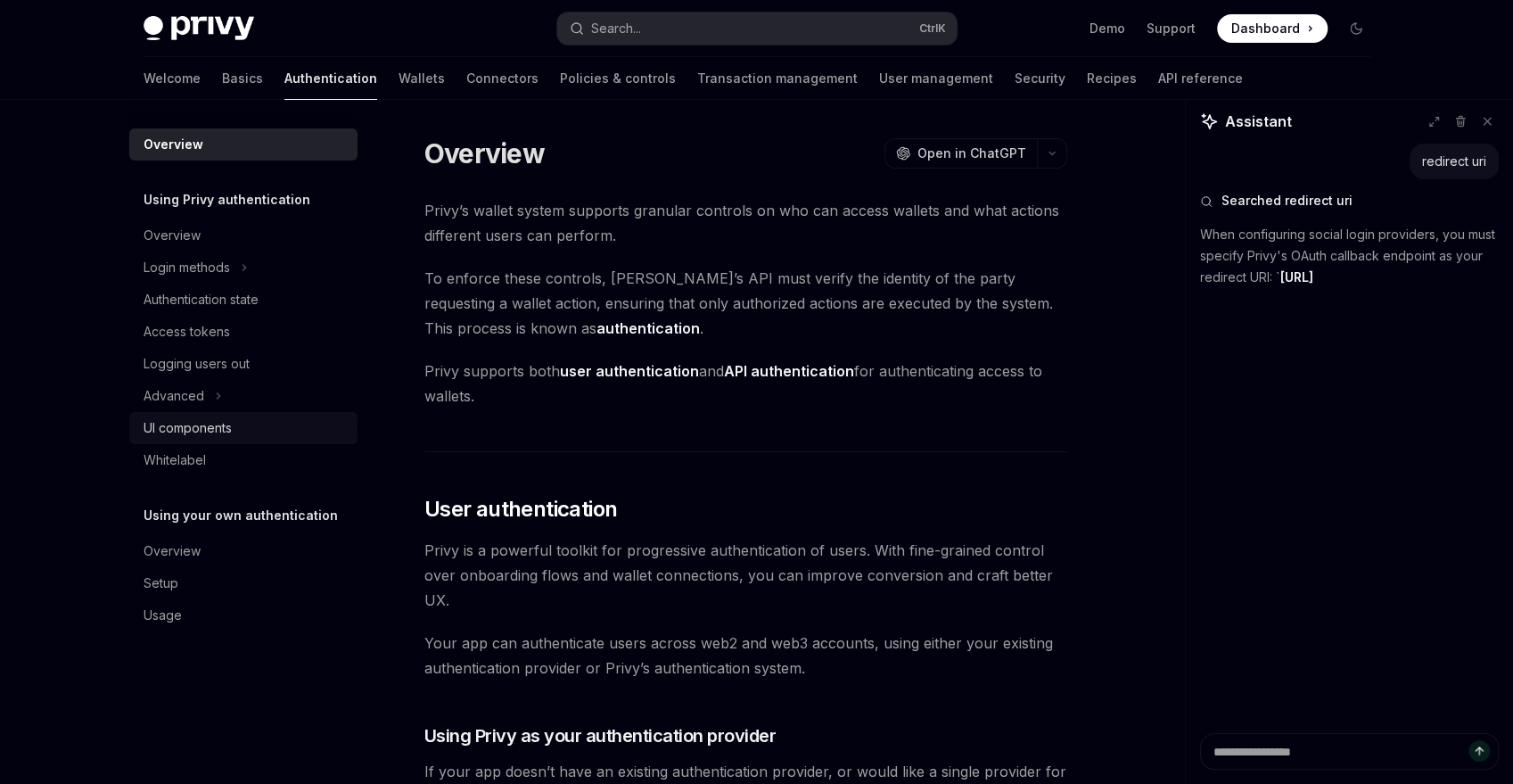
type textarea "*"
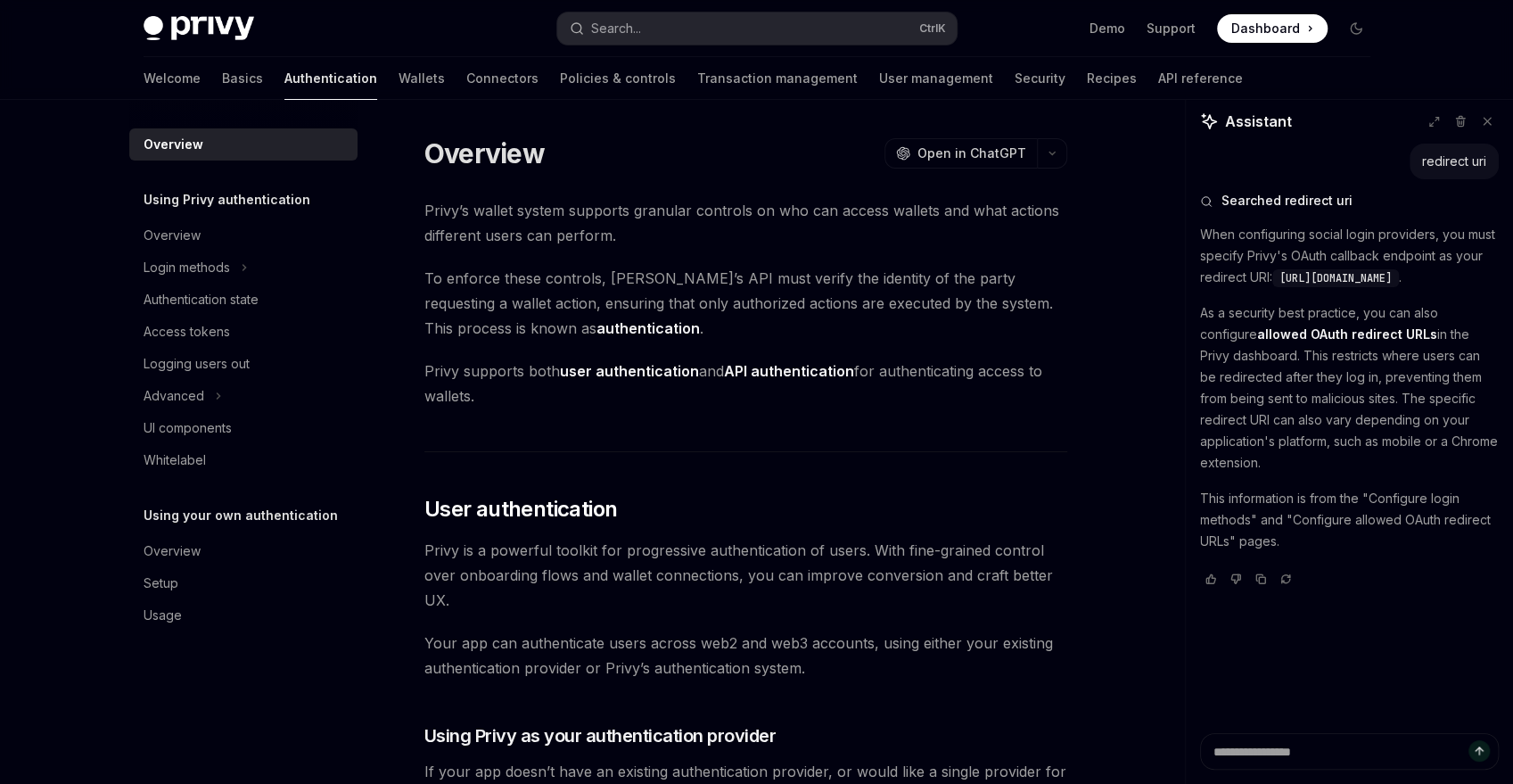
click at [1392, 286] on span "https://auth.privy.io/api/v1/oauth/callback" at bounding box center [1336, 277] width 112 height 14
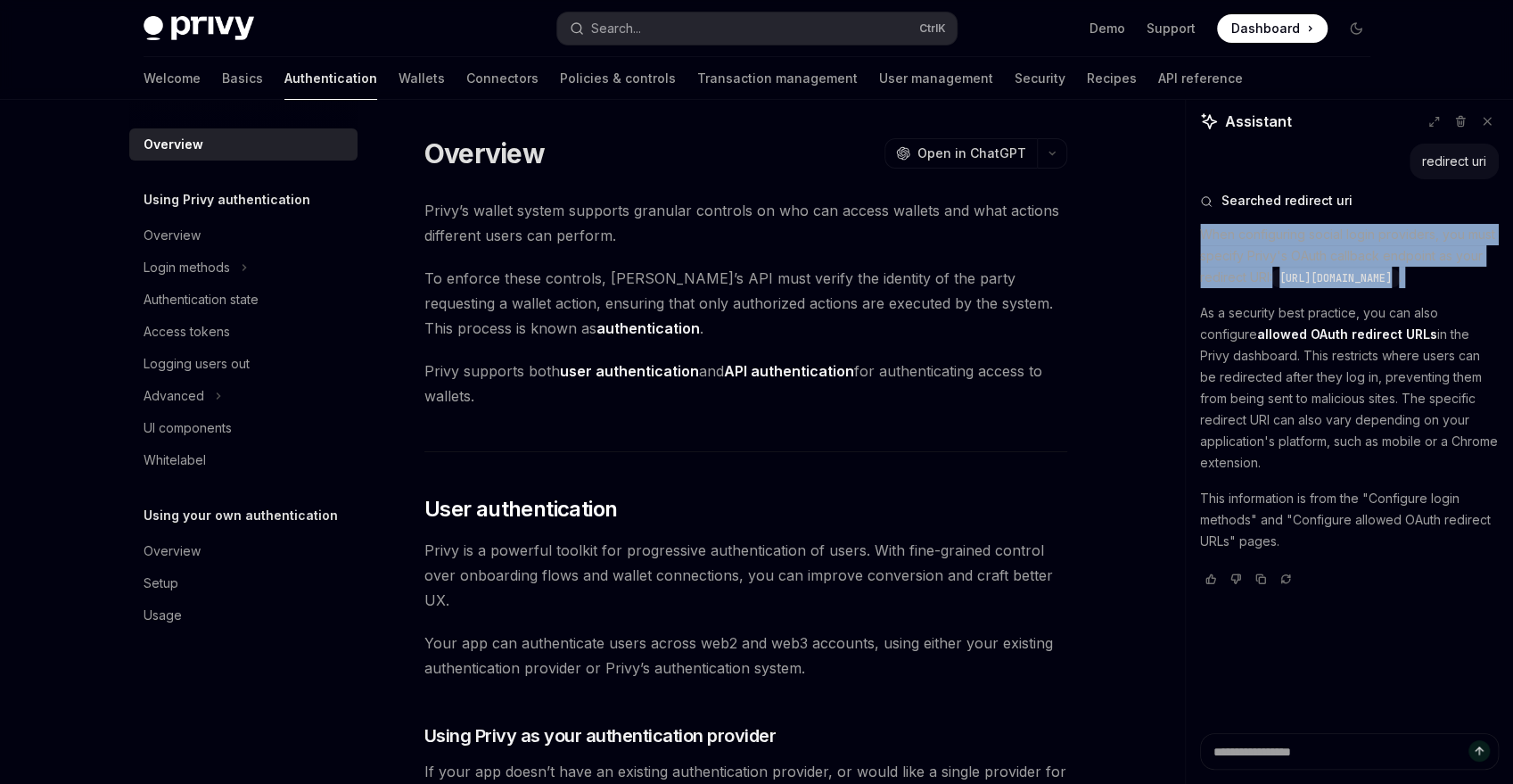
click at [1392, 286] on span "https://auth.privy.io/api/v1/oauth/callback" at bounding box center [1336, 277] width 112 height 14
click at [1437, 322] on div "When configuring social login providers, you must specify Privy's OAuth callbac…" at bounding box center [1349, 390] width 299 height 332
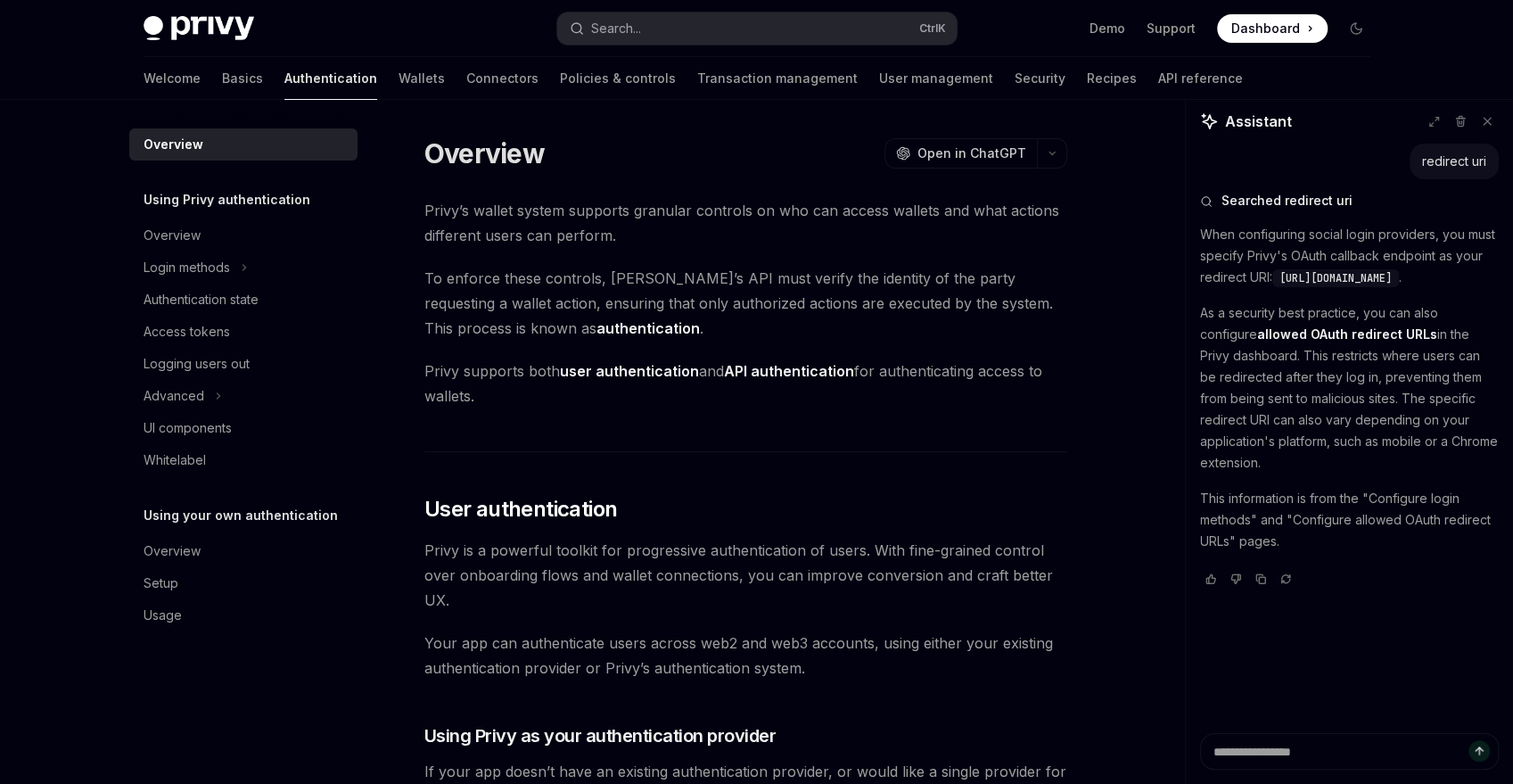
drag, startPoint x: 1203, startPoint y: 304, endPoint x: 1485, endPoint y: 302, distance: 282.0
click at [1400, 288] on code "https://auth.privy.io/api/v1/oauth/callback" at bounding box center [1335, 277] width 126 height 18
copy span "https://auth.privy.io/api/v1/oauth/callback"
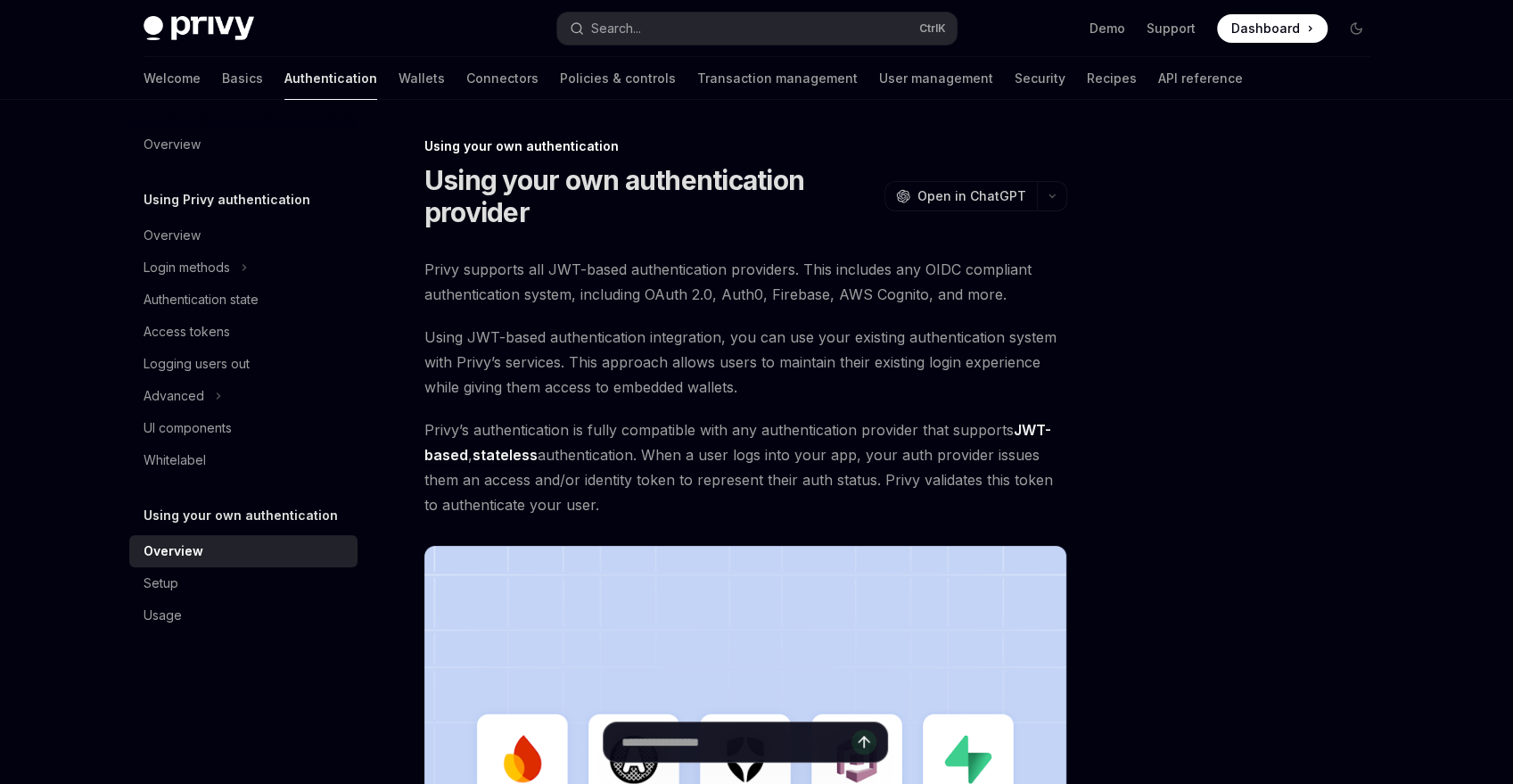
drag, startPoint x: 1224, startPoint y: 696, endPoint x: 1234, endPoint y: 690, distance: 11.7
click at [1229, 693] on div at bounding box center [1249, 460] width 271 height 648
